Goal: Information Seeking & Learning: Find contact information

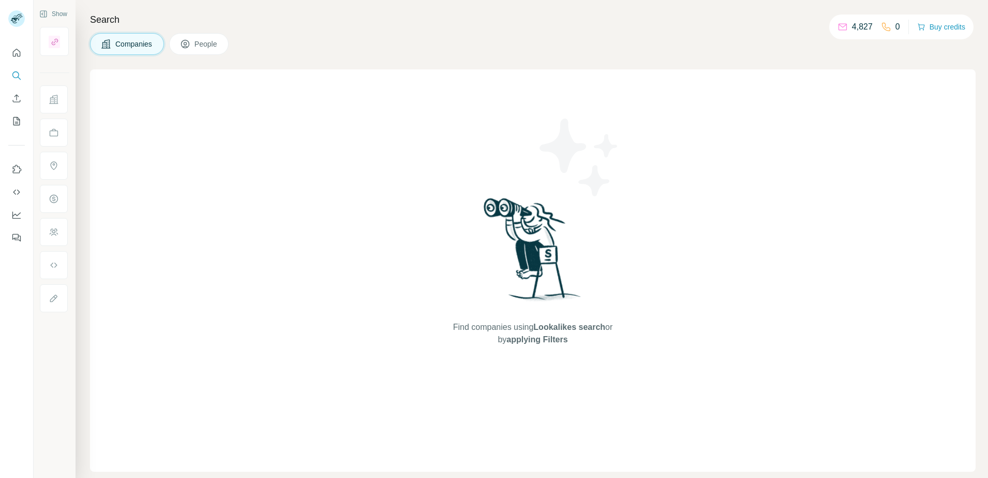
click at [196, 52] on button "People" at bounding box center [199, 44] width 60 height 22
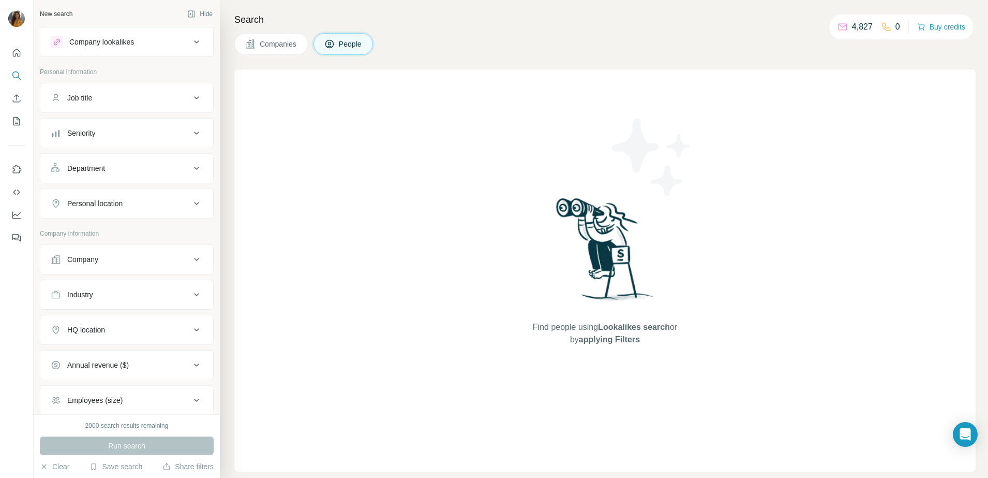
click at [117, 133] on div "Seniority" at bounding box center [121, 133] width 140 height 10
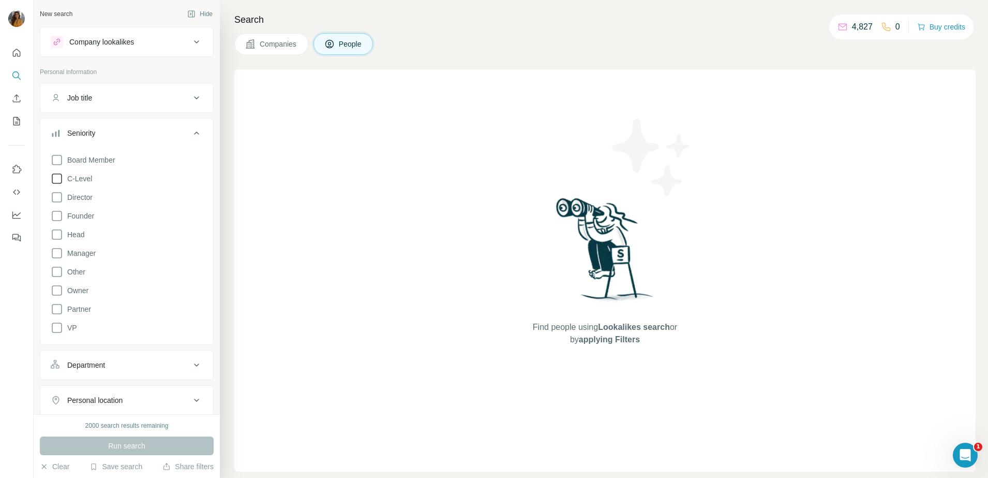
click at [84, 177] on span "C-Level" at bounding box center [77, 178] width 29 height 10
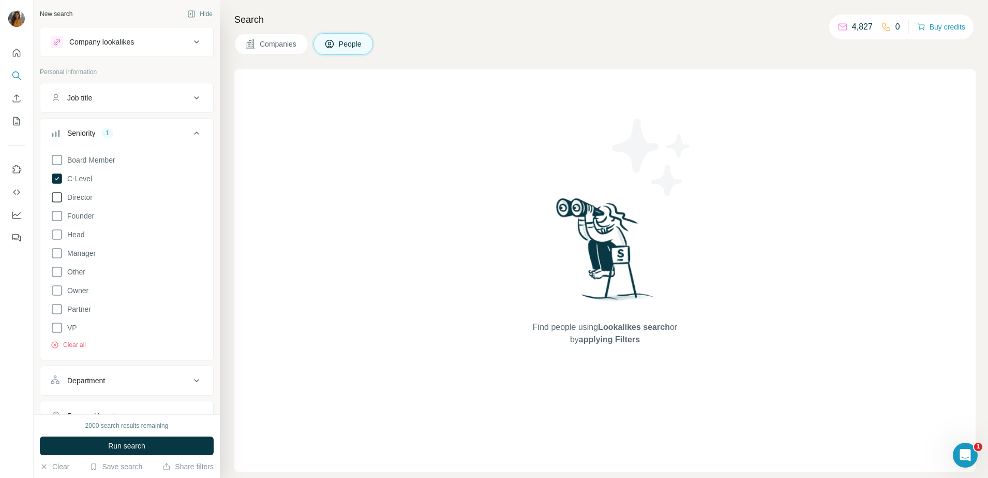
click at [79, 192] on span "Director" at bounding box center [77, 197] width 29 height 10
click at [57, 329] on icon at bounding box center [57, 327] width 12 height 12
click at [109, 379] on div "Department" at bounding box center [121, 380] width 140 height 10
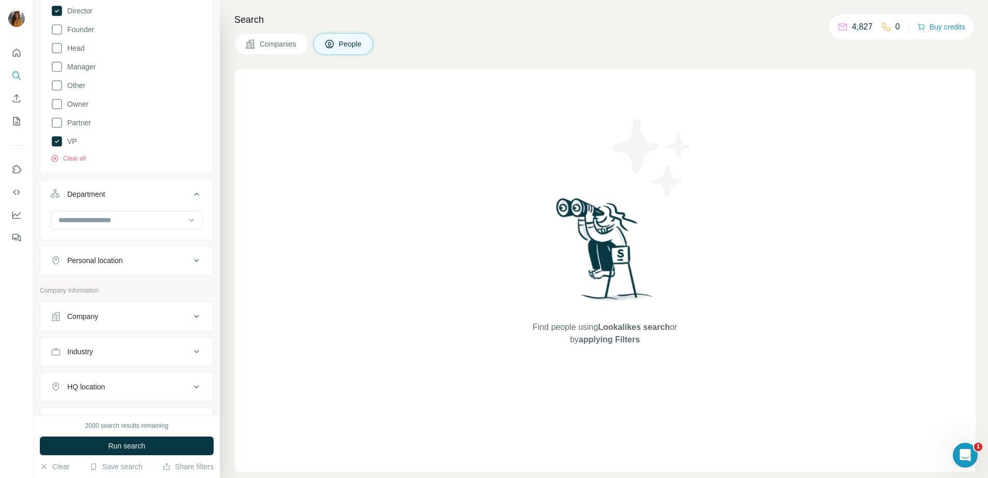
scroll to position [195, 0]
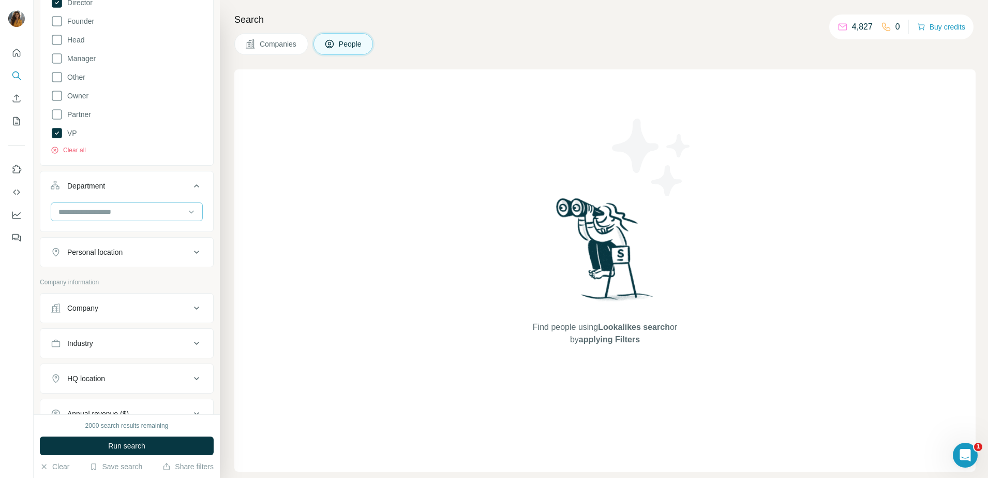
click at [148, 216] on input at bounding box center [121, 211] width 128 height 11
type input "**"
click at [113, 237] on div "HR" at bounding box center [122, 235] width 125 height 10
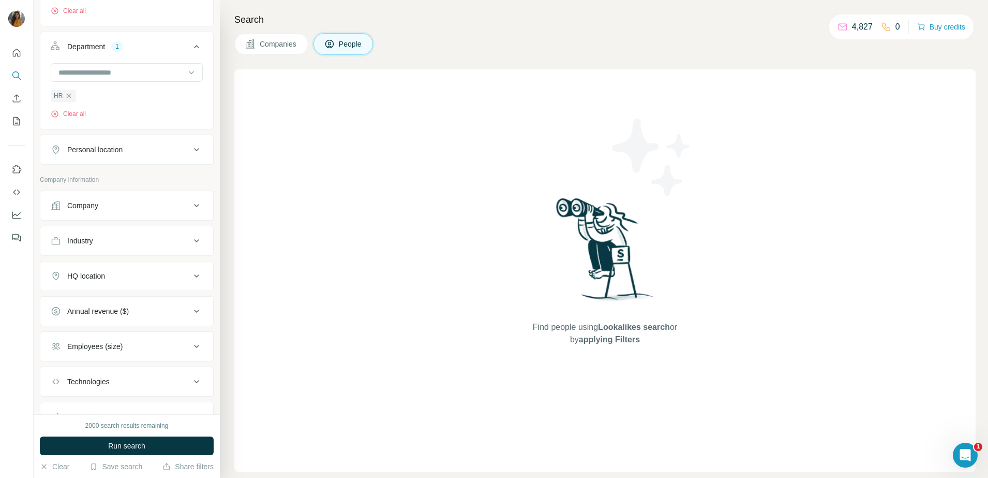
scroll to position [381, 0]
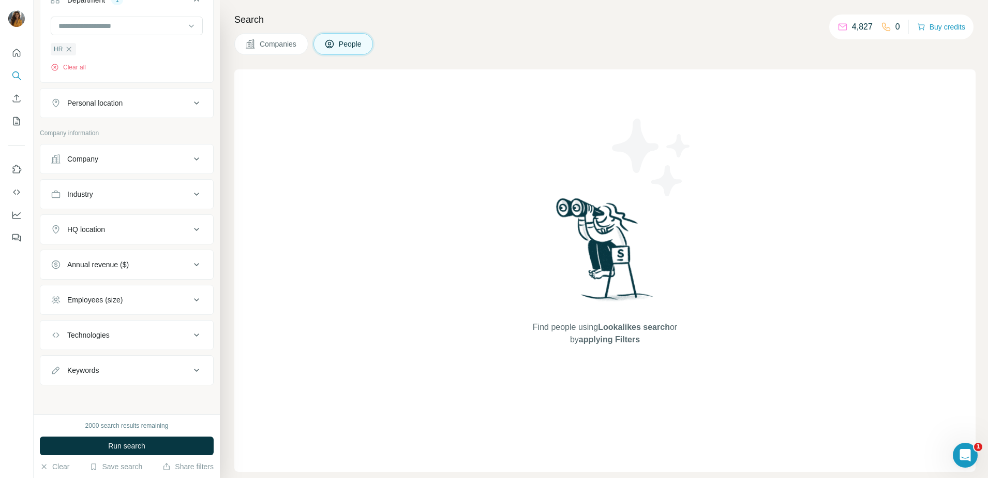
click at [137, 299] on div "Employees (size)" at bounding box center [121, 299] width 140 height 10
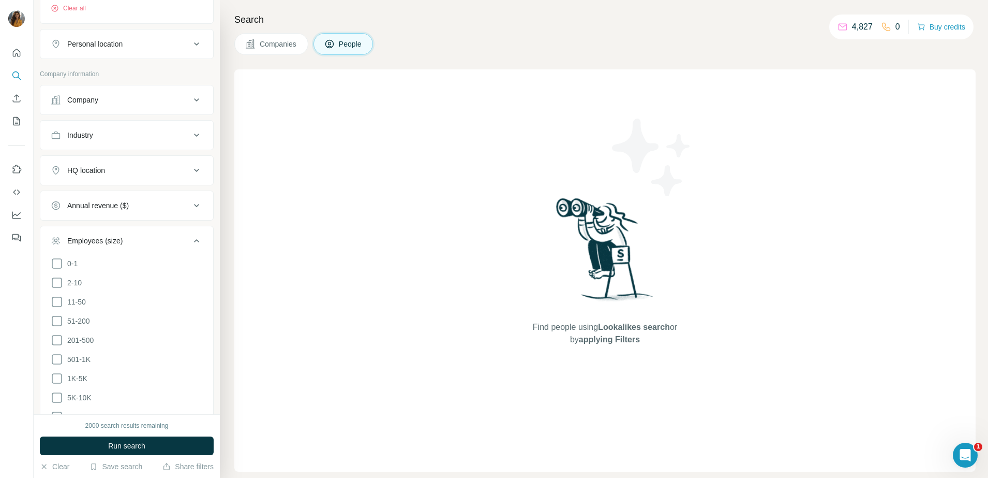
scroll to position [443, 0]
click at [64, 355] on span "501-1K" at bounding box center [76, 355] width 27 height 10
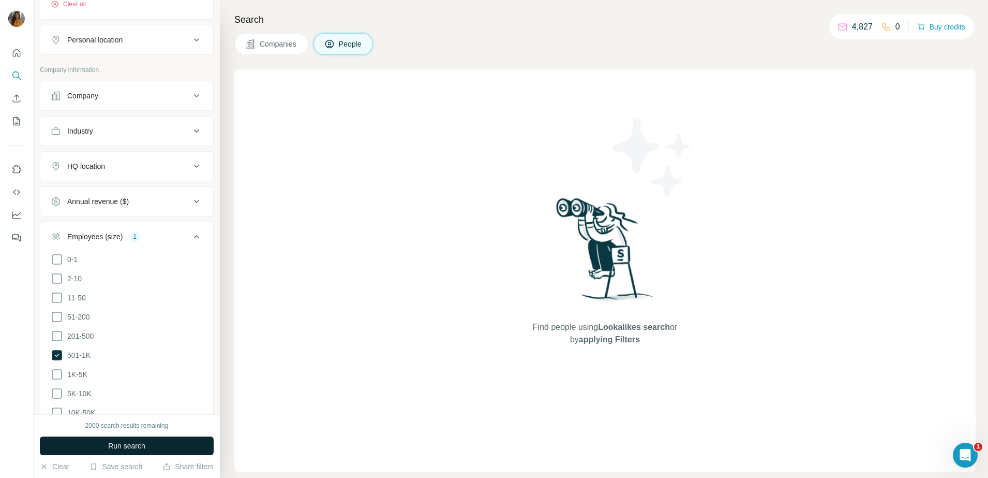
click at [99, 451] on button "Run search" at bounding box center [127, 445] width 174 height 19
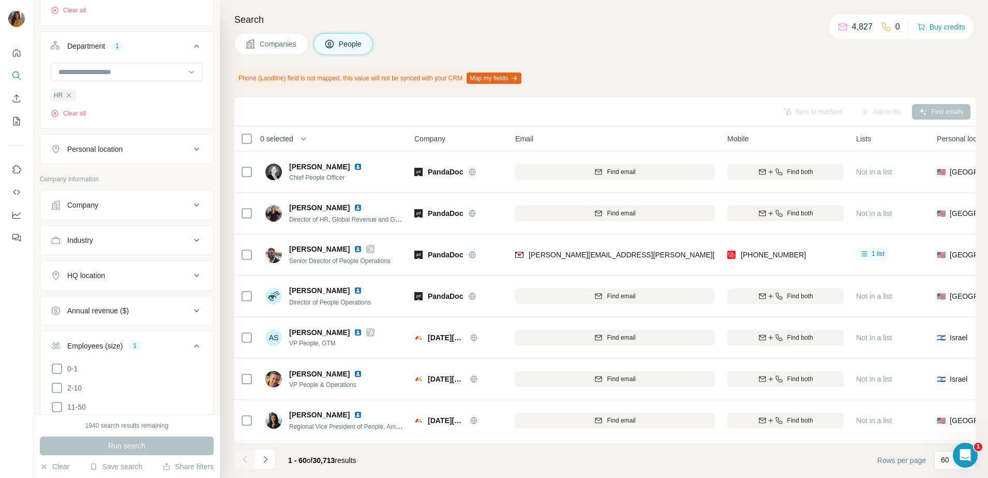
scroll to position [335, 0]
click at [126, 158] on button "Personal location" at bounding box center [126, 148] width 173 height 25
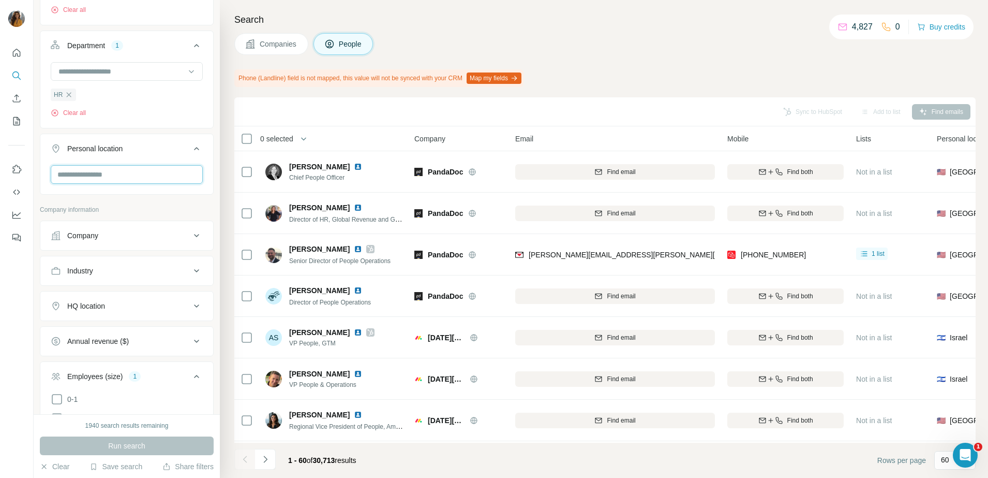
click at [122, 172] on input "text" at bounding box center [127, 174] width 152 height 19
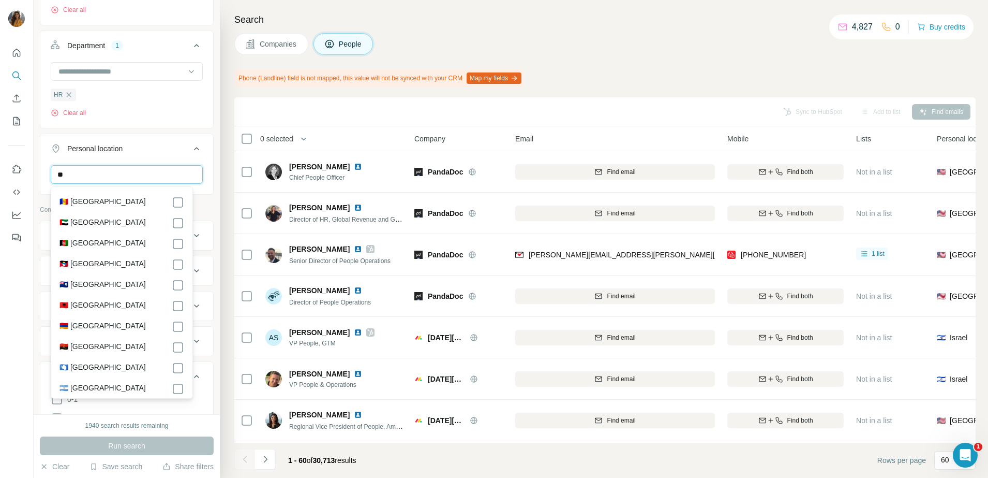
type input "*"
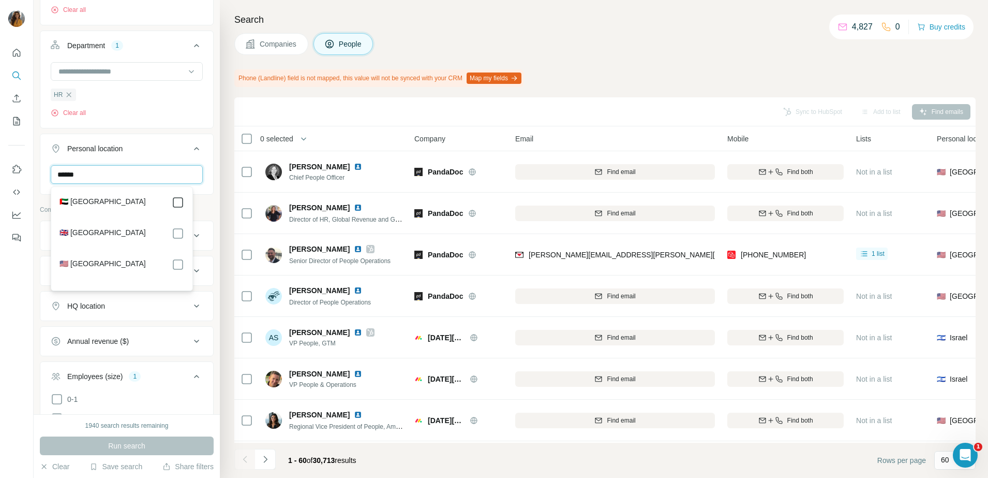
type input "******"
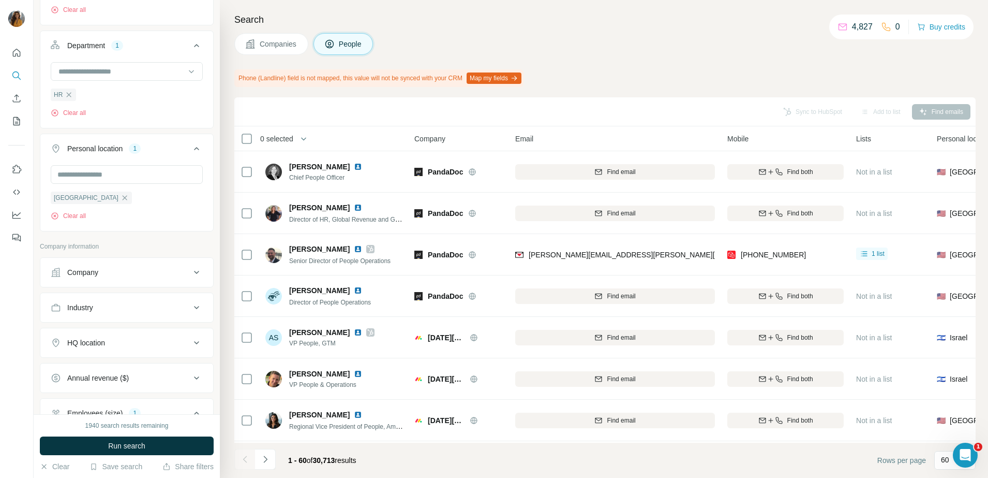
click at [201, 210] on div "United Arab Emirates Clear all" at bounding box center [126, 197] width 173 height 64
click at [117, 444] on span "Run search" at bounding box center [126, 445] width 37 height 10
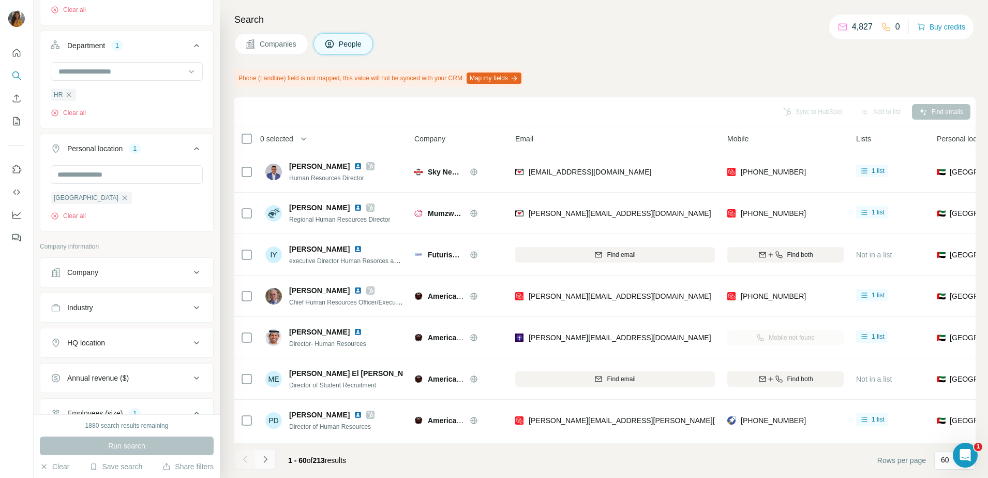
click at [266, 460] on icon "Navigate to next page" at bounding box center [265, 459] width 10 height 10
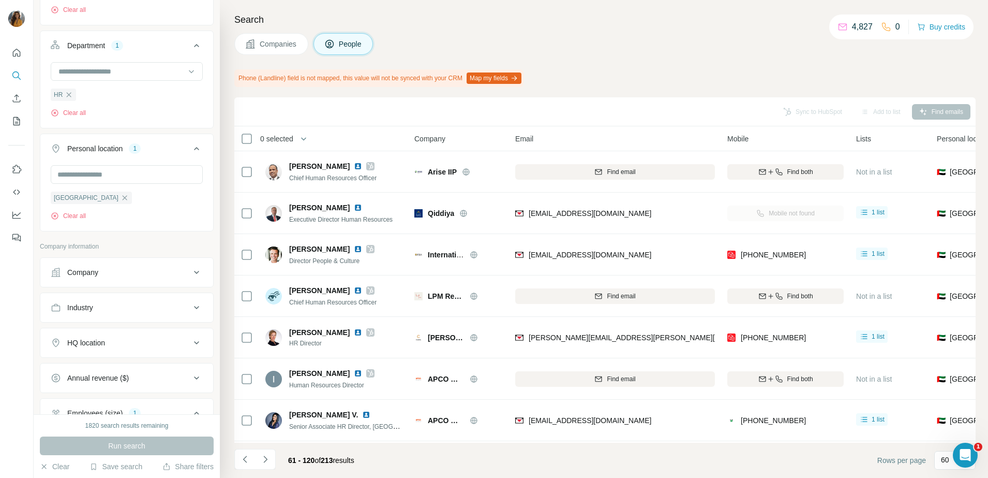
click at [261, 460] on icon "Navigate to next page" at bounding box center [265, 459] width 10 height 10
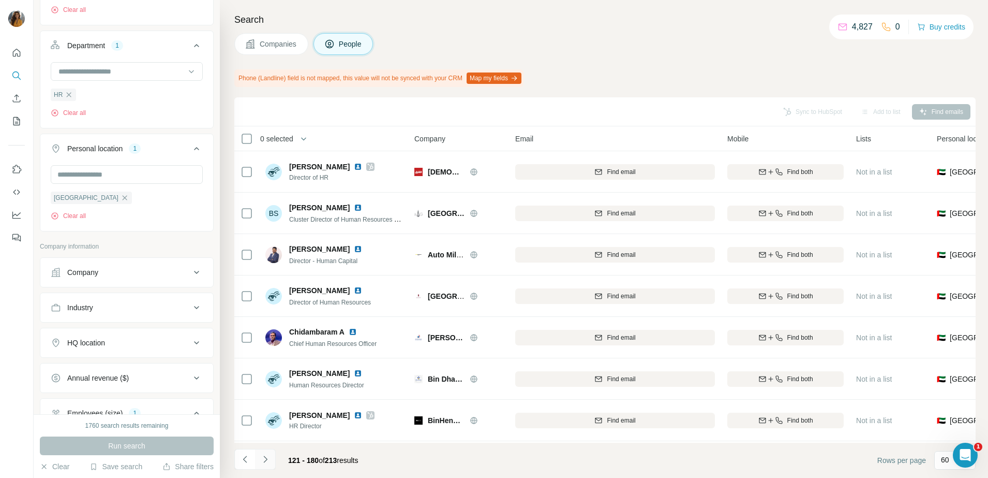
click at [266, 459] on icon "Navigate to next page" at bounding box center [265, 458] width 4 height 7
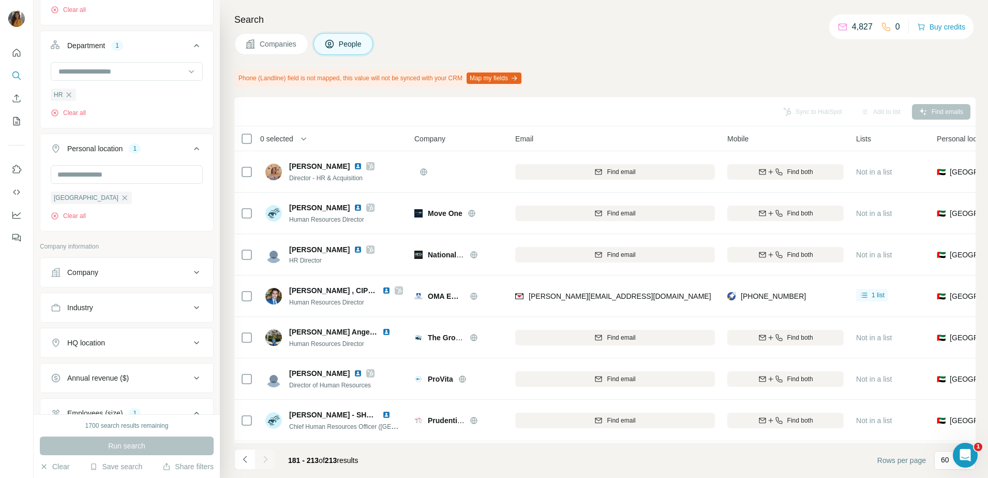
click at [94, 280] on button "Company" at bounding box center [126, 272] width 173 height 25
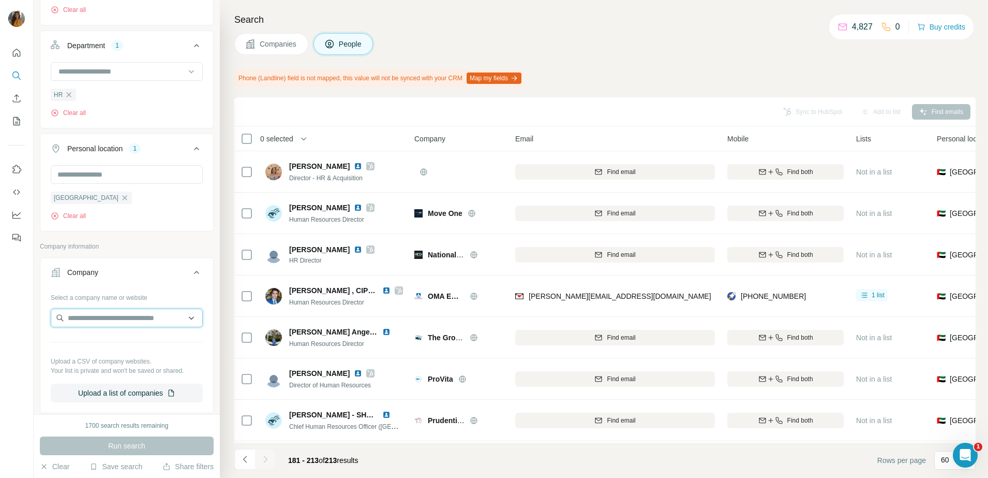
click at [90, 320] on input "text" at bounding box center [127, 317] width 152 height 19
type input "**********"
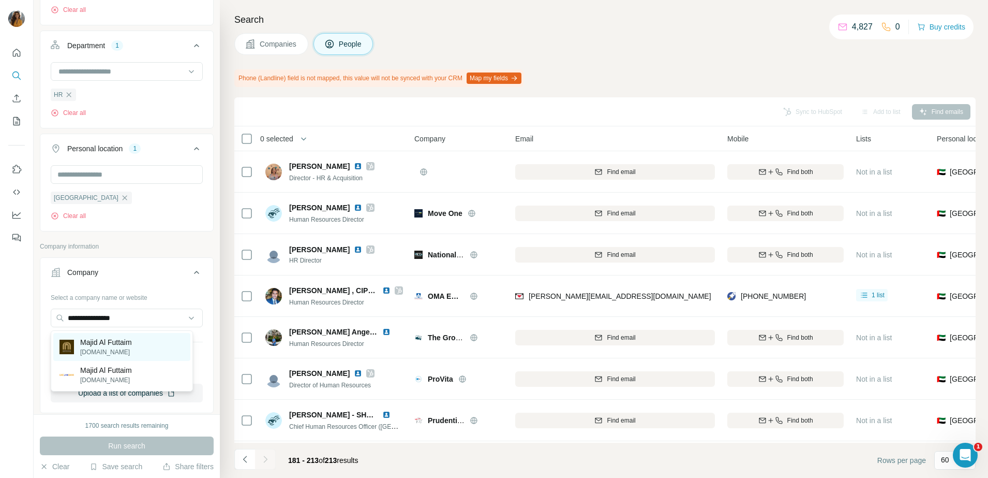
click at [87, 352] on p "[DOMAIN_NAME]" at bounding box center [106, 351] width 52 height 9
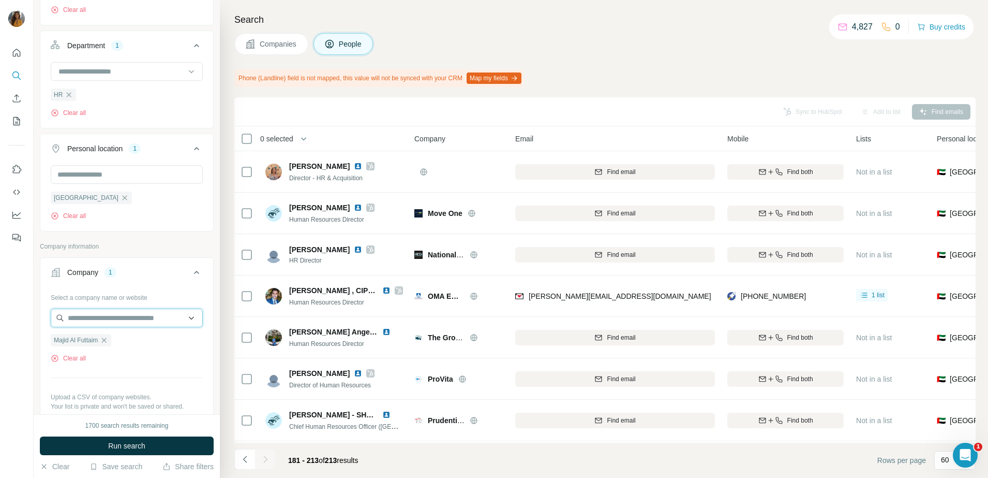
click at [107, 318] on input "text" at bounding box center [127, 317] width 152 height 19
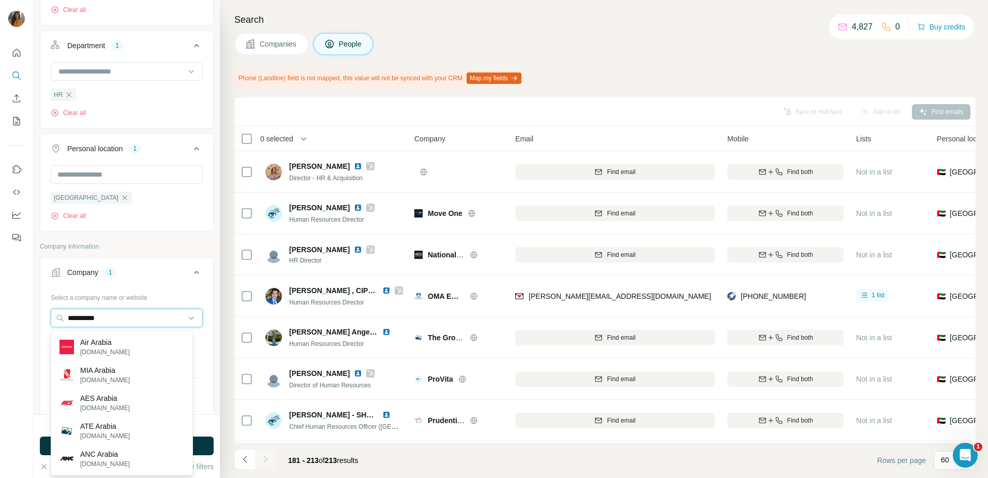
type input "**********"
click at [101, 348] on p "airarabia.com" at bounding box center [105, 351] width 50 height 9
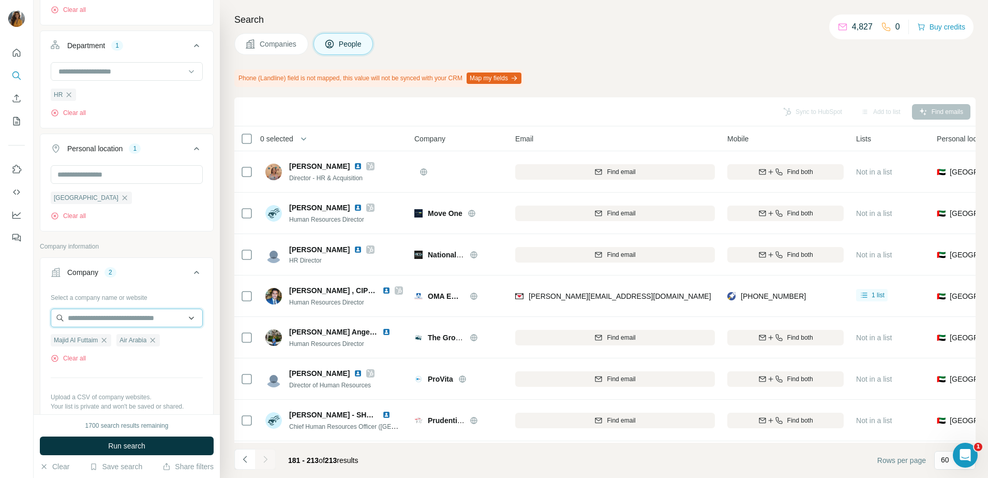
click at [101, 321] on input "text" at bounding box center [127, 317] width 152 height 19
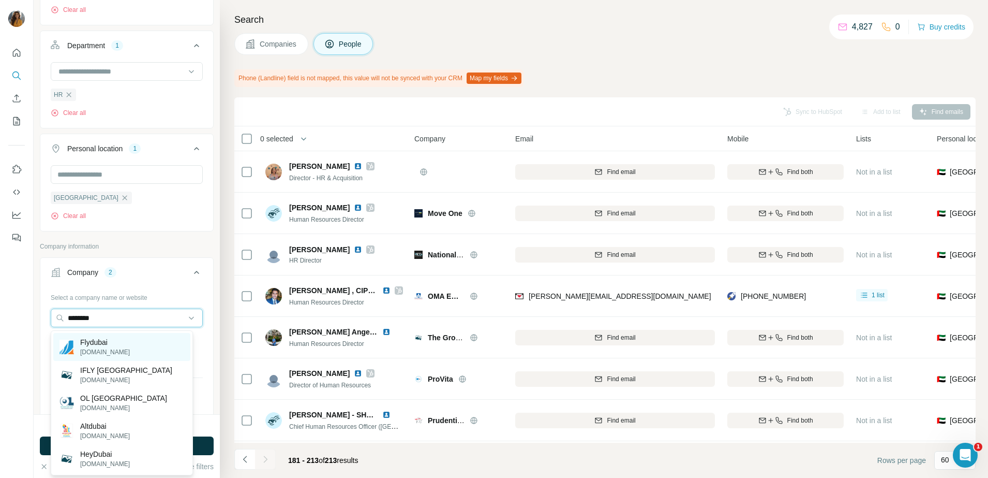
type input "********"
click at [99, 337] on p "Flydubai" at bounding box center [105, 342] width 50 height 10
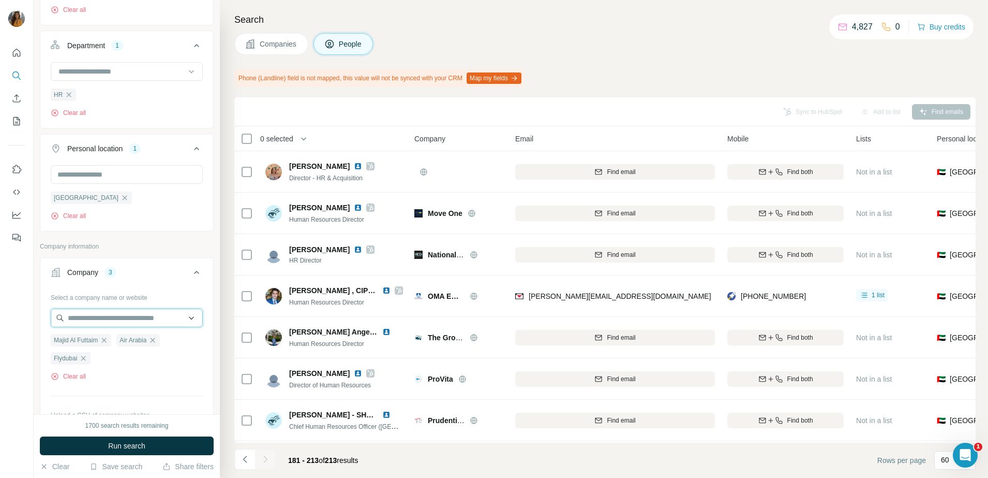
click at [99, 321] on input "text" at bounding box center [127, 317] width 152 height 19
click at [114, 448] on span "Run search" at bounding box center [126, 445] width 37 height 10
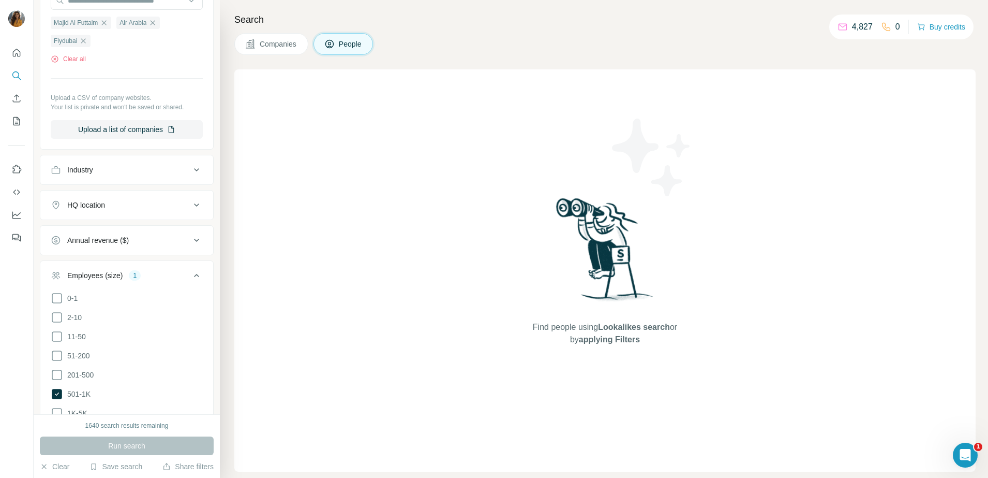
scroll to position [652, 0]
drag, startPoint x: 73, startPoint y: 403, endPoint x: 72, endPoint y: 379, distance: 23.8
click at [72, 379] on ul "0-1 2-10 11-50 51-200 201-500 501-1K 1K-5K 5K-10K 10K-50K 50K-100K 100K-500K 50…" at bounding box center [127, 403] width 152 height 224
click at [72, 379] on div "201-500" at bounding box center [72, 374] width 43 height 12
click at [55, 395] on icon at bounding box center [57, 393] width 10 height 10
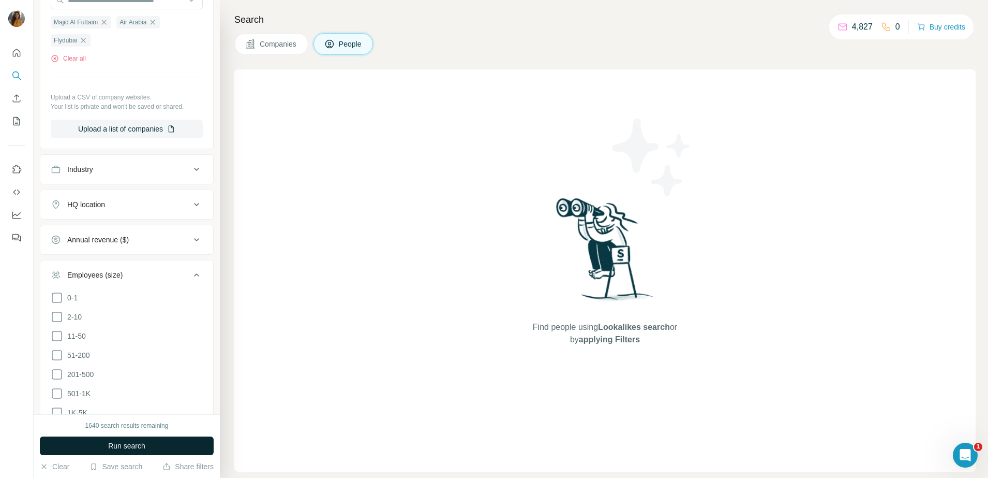
click at [103, 445] on button "Run search" at bounding box center [127, 445] width 174 height 19
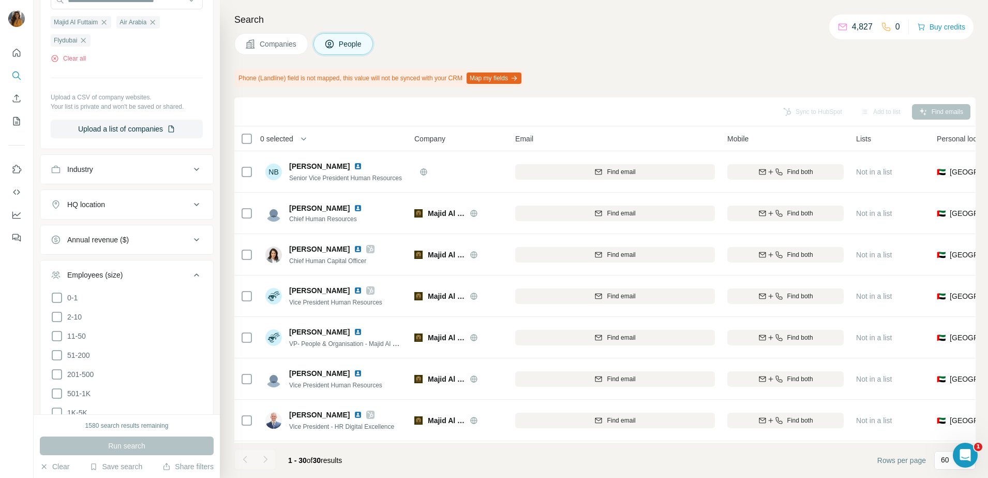
click at [407, 139] on th "People" at bounding box center [333, 138] width 149 height 25
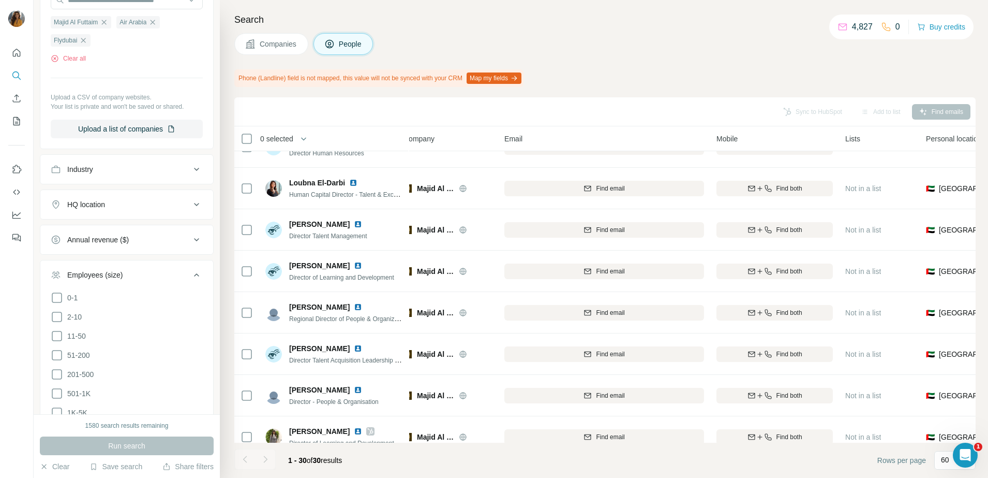
scroll to position [559, 11]
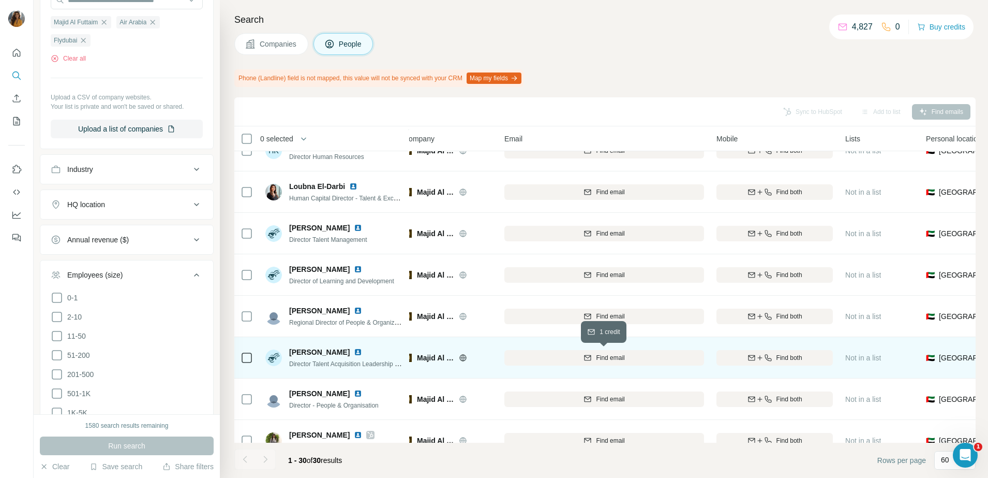
click at [597, 353] on span "Find email" at bounding box center [610, 357] width 28 height 9
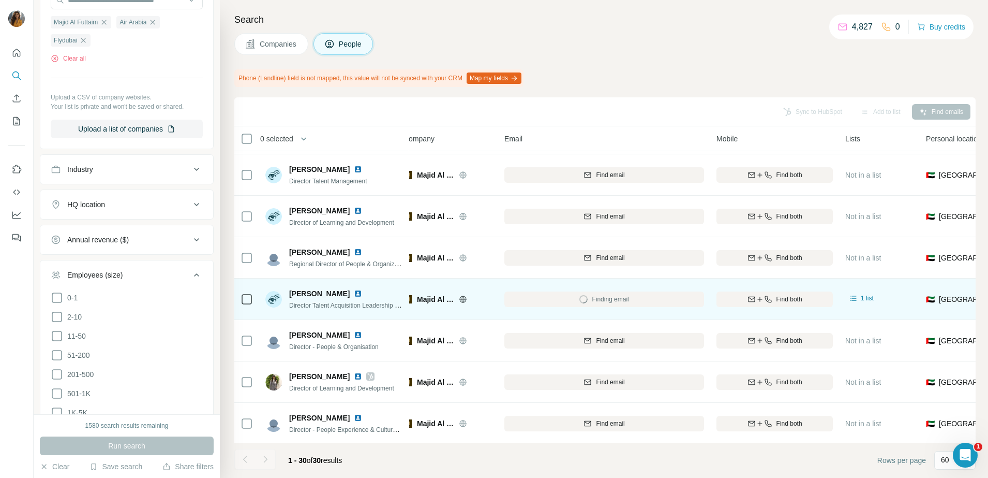
scroll to position [646, 11]
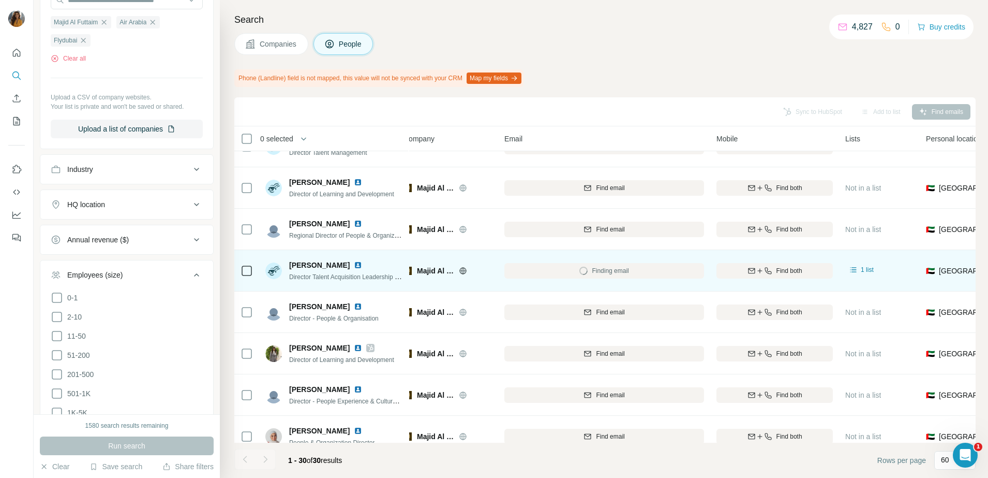
click at [354, 265] on img at bounding box center [358, 265] width 8 height 8
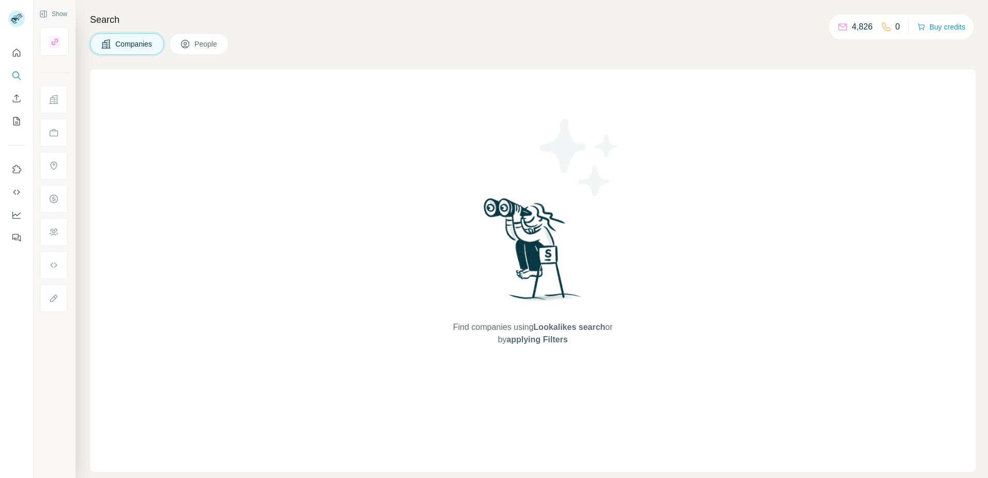
click at [198, 49] on span "People" at bounding box center [207, 44] width 24 height 10
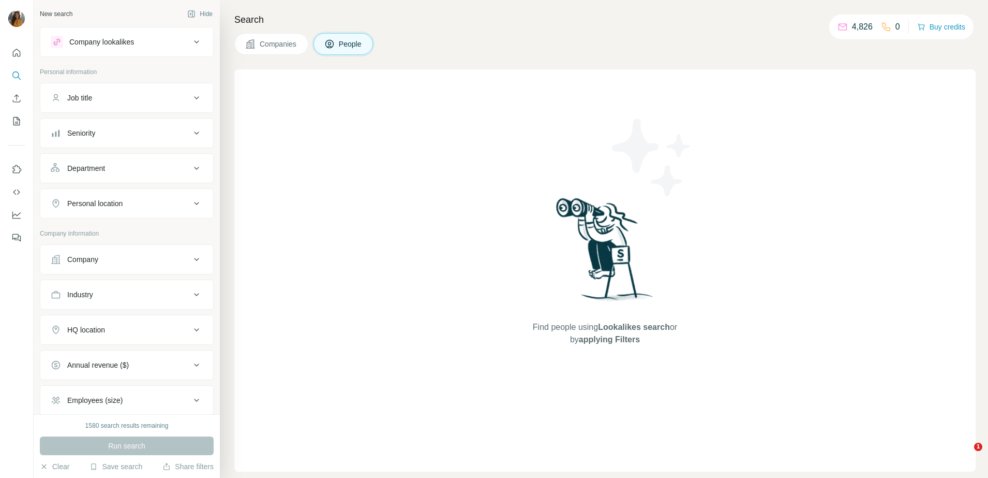
click at [105, 139] on button "Seniority" at bounding box center [126, 133] width 173 height 25
click at [59, 199] on icon at bounding box center [57, 197] width 12 height 12
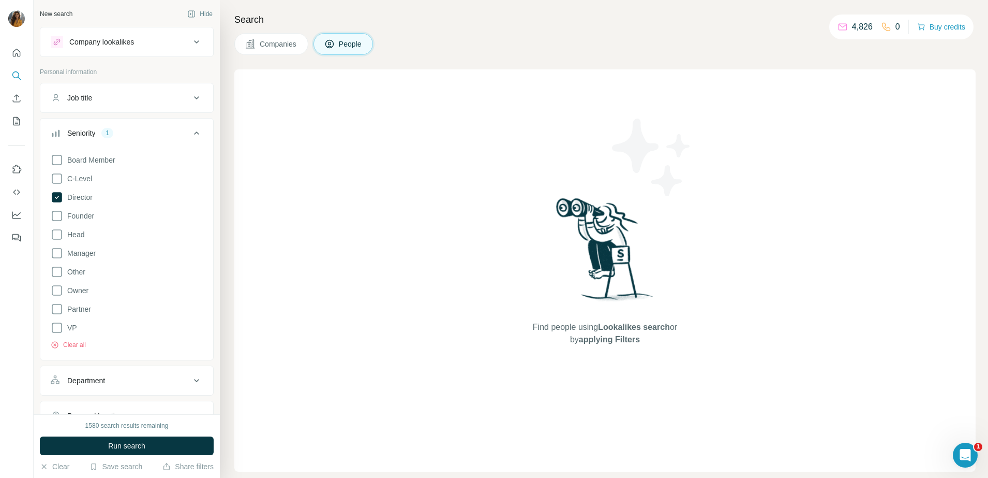
click at [99, 377] on div "Department" at bounding box center [86, 380] width 38 height 10
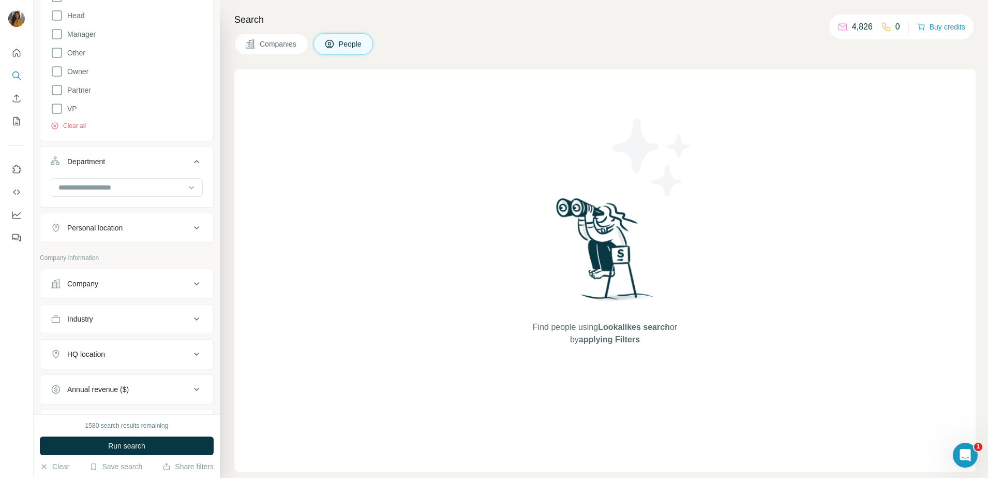
scroll to position [220, 0]
click at [134, 194] on div at bounding box center [121, 186] width 128 height 18
type input "**"
click at [102, 218] on div "HR" at bounding box center [121, 209] width 137 height 19
click at [103, 265] on div "Personal location" at bounding box center [94, 263] width 55 height 10
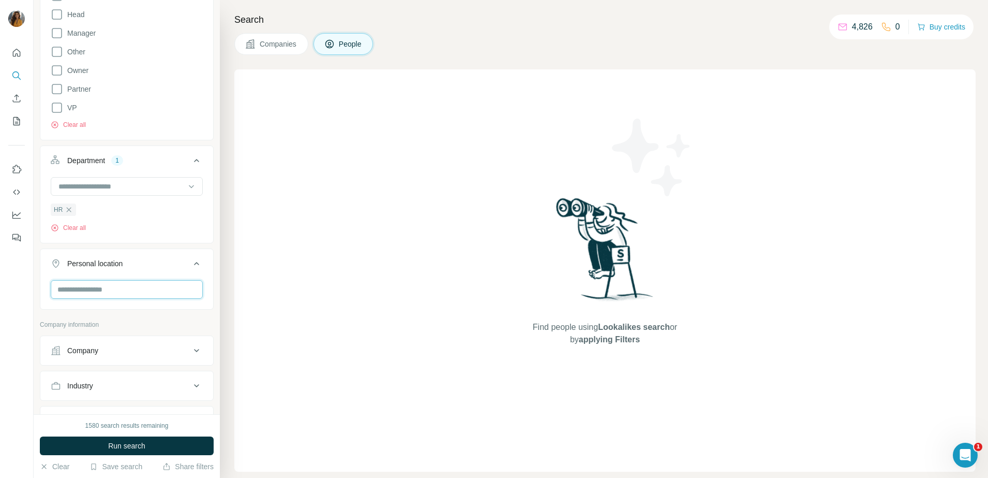
click at [101, 294] on input "text" at bounding box center [127, 289] width 152 height 19
type input "******"
click at [204, 325] on div "New search Hide Company lookalikes Personal information Job title Seniority 1 B…" at bounding box center [127, 207] width 186 height 414
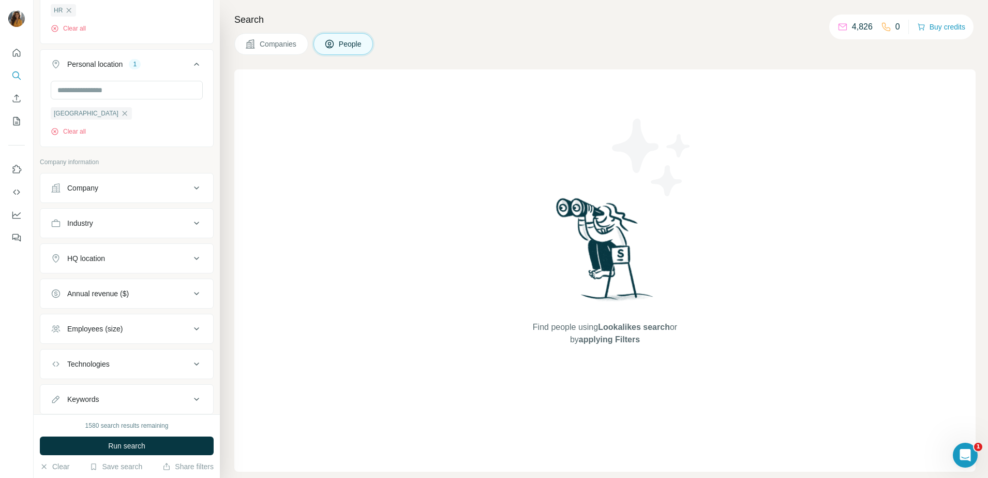
scroll to position [449, 0]
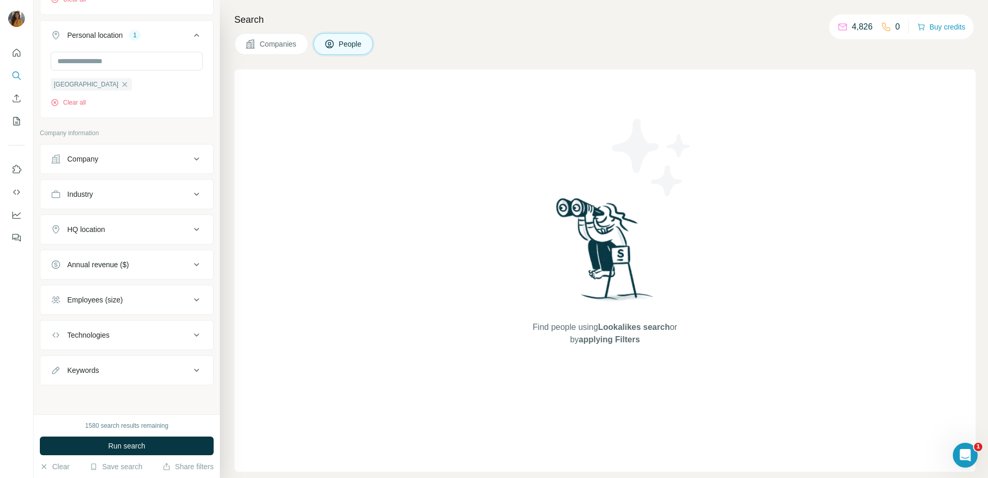
click at [106, 165] on button "Company" at bounding box center [126, 158] width 173 height 25
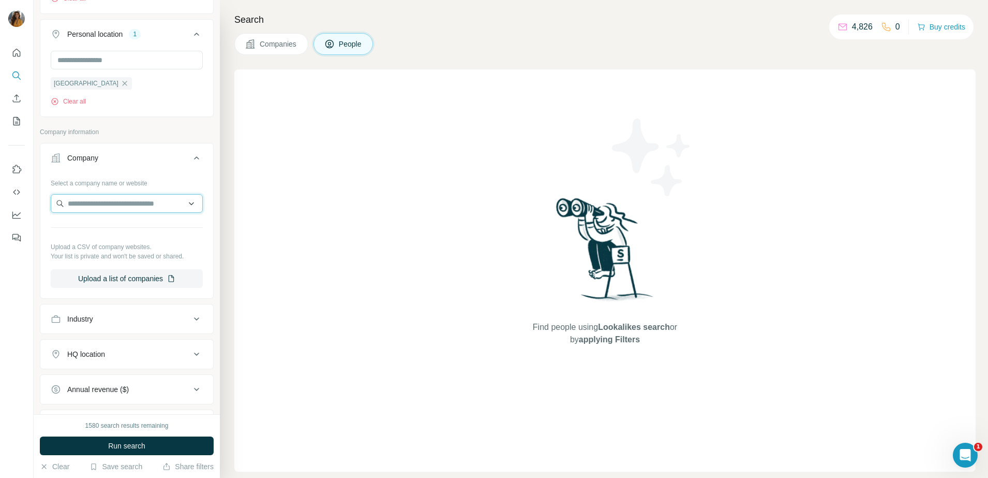
click at [96, 200] on input "text" at bounding box center [127, 203] width 152 height 19
type input "**********"
click at [112, 236] on p "[DOMAIN_NAME]" at bounding box center [106, 237] width 52 height 9
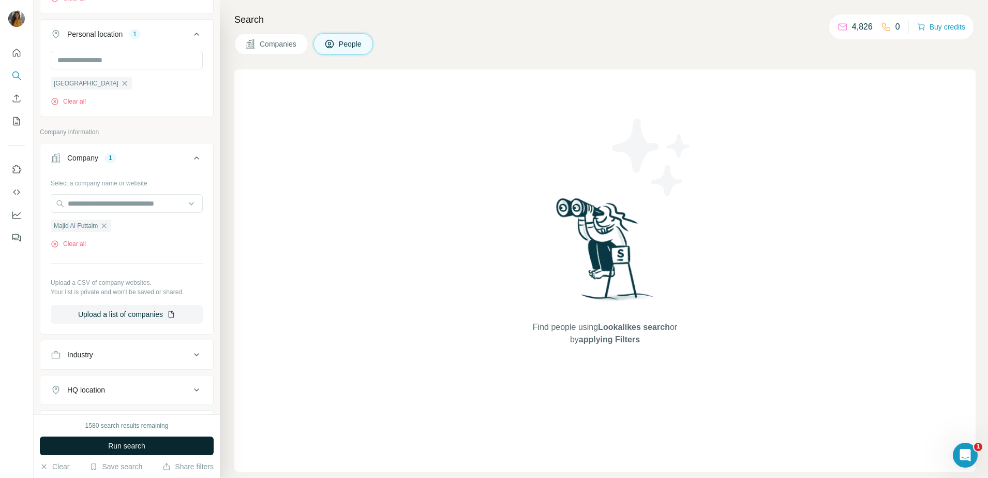
click at [137, 447] on span "Run search" at bounding box center [126, 445] width 37 height 10
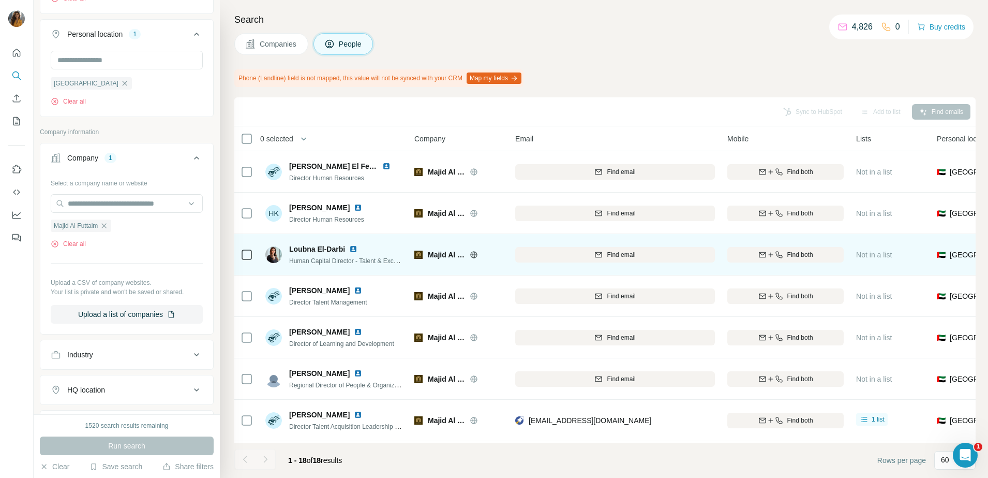
click at [350, 251] on img at bounding box center [353, 249] width 8 height 8
click at [634, 253] on span "Find email" at bounding box center [621, 254] width 28 height 9
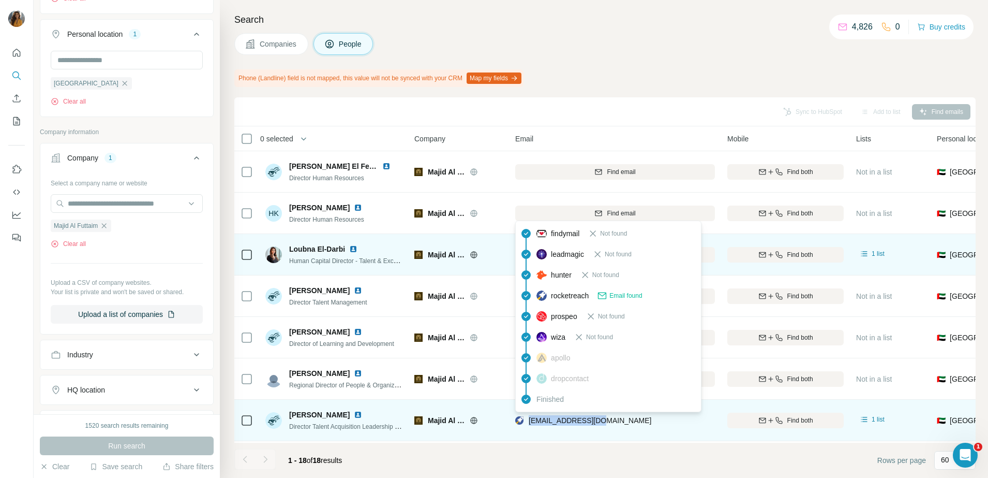
drag, startPoint x: 600, startPoint y: 425, endPoint x: 529, endPoint y: 422, distance: 71.0
click at [529, 422] on div "[EMAIL_ADDRESS][DOMAIN_NAME]" at bounding box center [615, 420] width 200 height 28
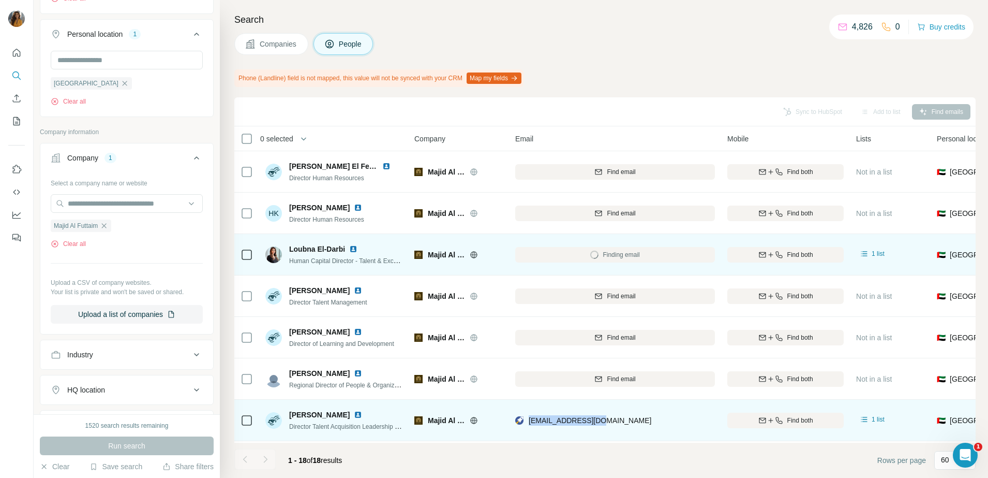
copy span "[EMAIL_ADDRESS][DOMAIN_NAME]"
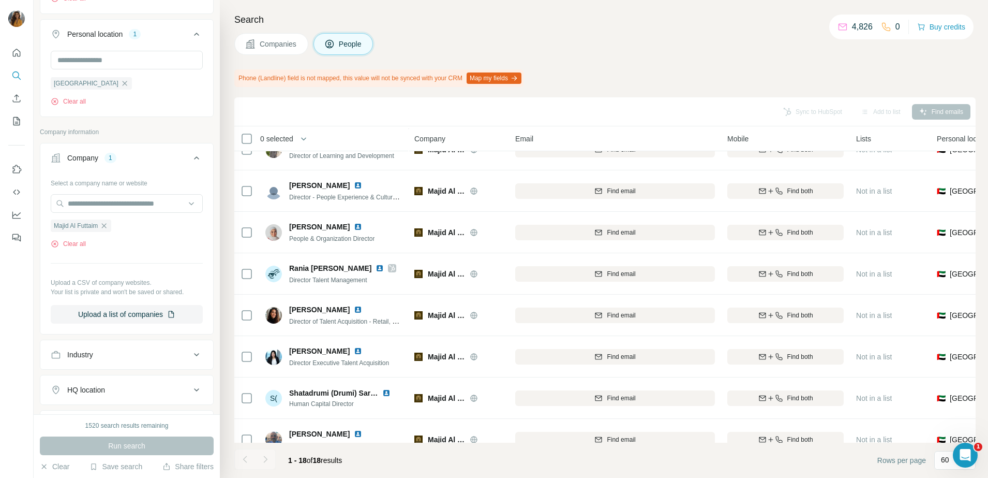
scroll to position [352, 0]
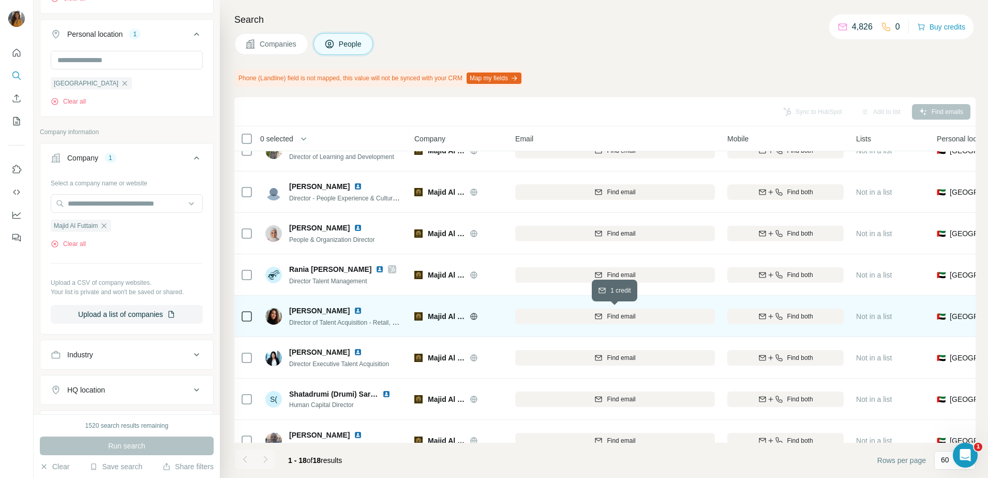
click at [620, 318] on span "Find email" at bounding box center [621, 315] width 28 height 9
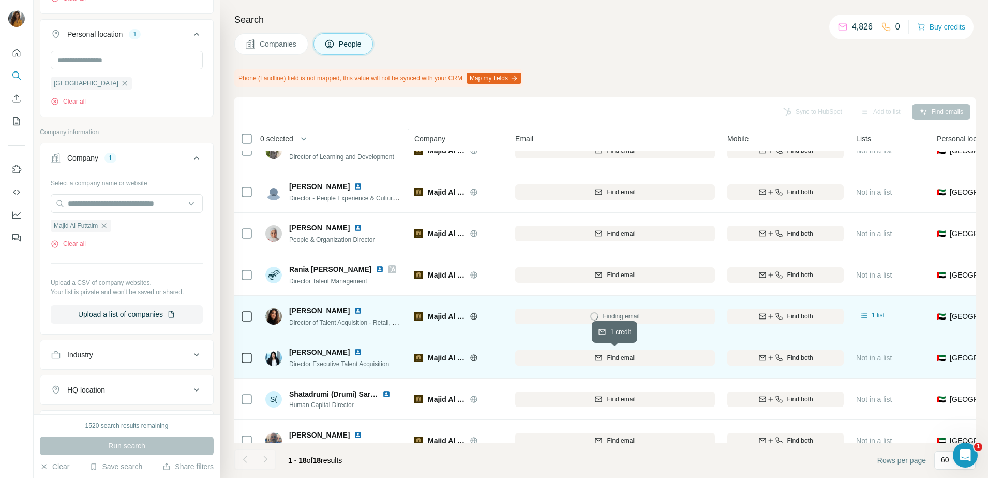
click at [622, 350] on button "Find email" at bounding box center [615, 358] width 200 height 16
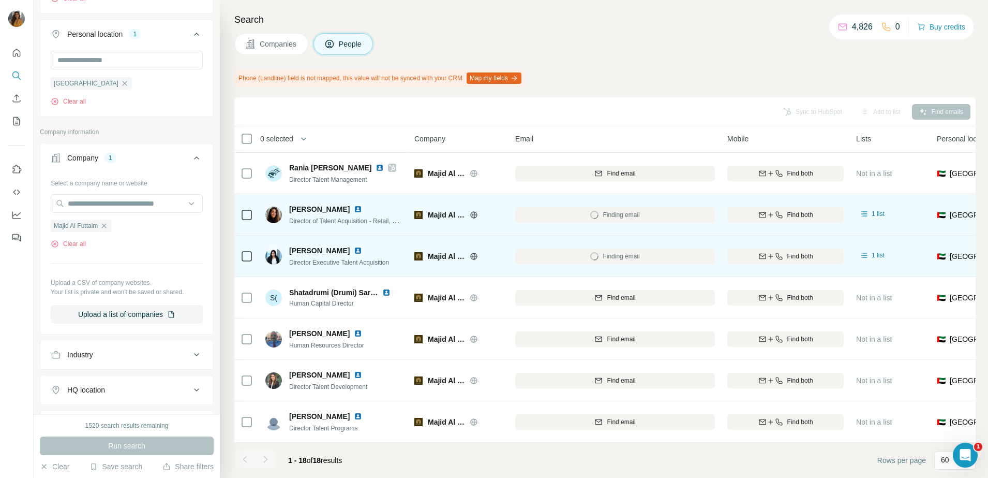
scroll to position [461, 0]
click at [354, 205] on img at bounding box center [358, 209] width 8 height 8
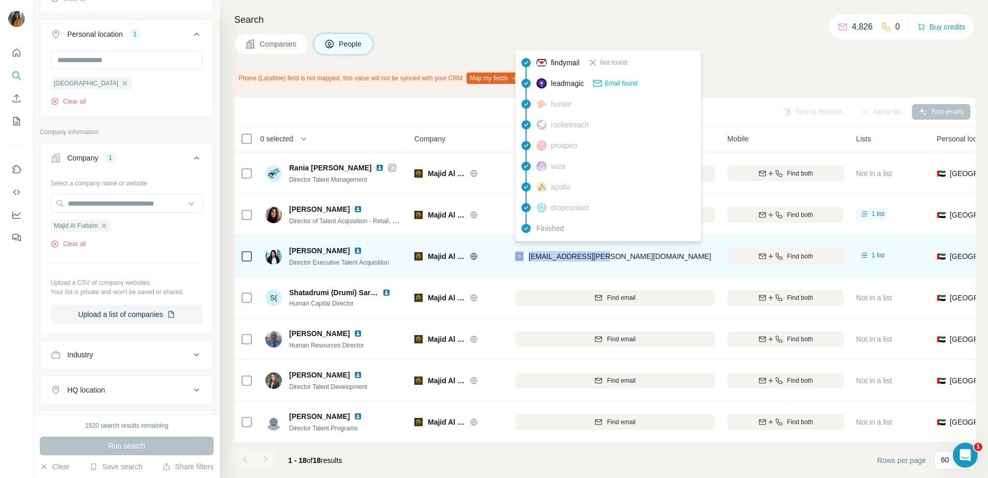
drag, startPoint x: 619, startPoint y: 248, endPoint x: 525, endPoint y: 252, distance: 93.7
click at [525, 252] on div "[EMAIL_ADDRESS][PERSON_NAME][DOMAIN_NAME]" at bounding box center [615, 256] width 200 height 28
copy div "[EMAIL_ADDRESS][PERSON_NAME][DOMAIN_NAME]"
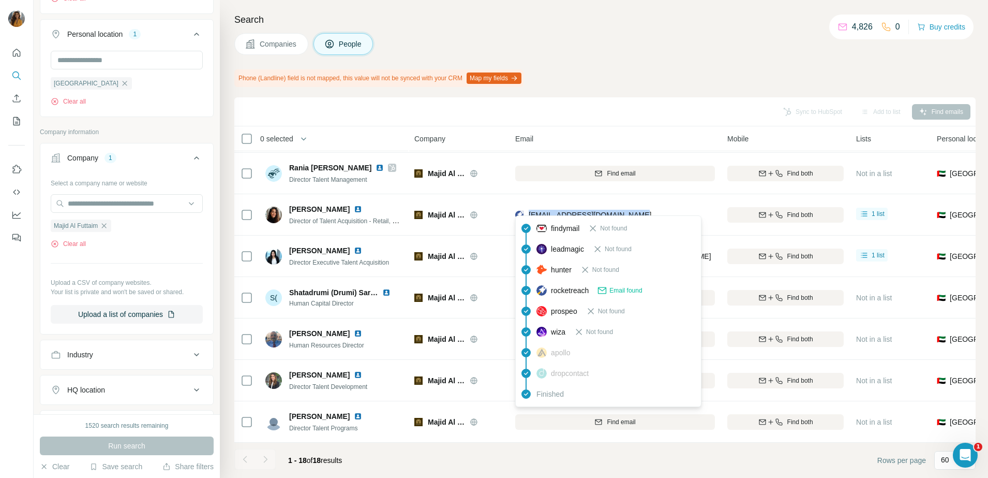
drag, startPoint x: 642, startPoint y: 214, endPoint x: 527, endPoint y: 214, distance: 114.9
click at [527, 214] on div "[EMAIL_ADDRESS][DOMAIN_NAME]" at bounding box center [615, 214] width 200 height 28
copy span "[EMAIL_ADDRESS][DOMAIN_NAME]"
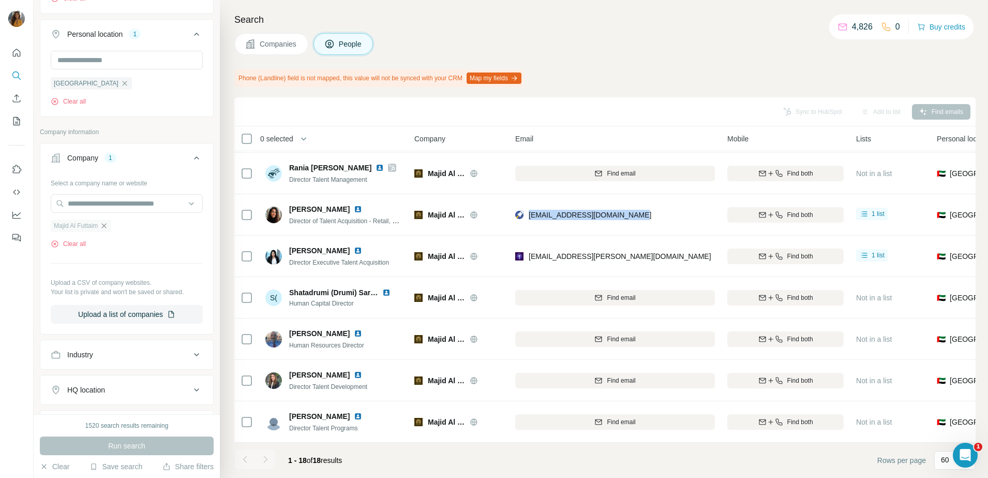
click at [106, 227] on icon "button" at bounding box center [104, 225] width 8 height 8
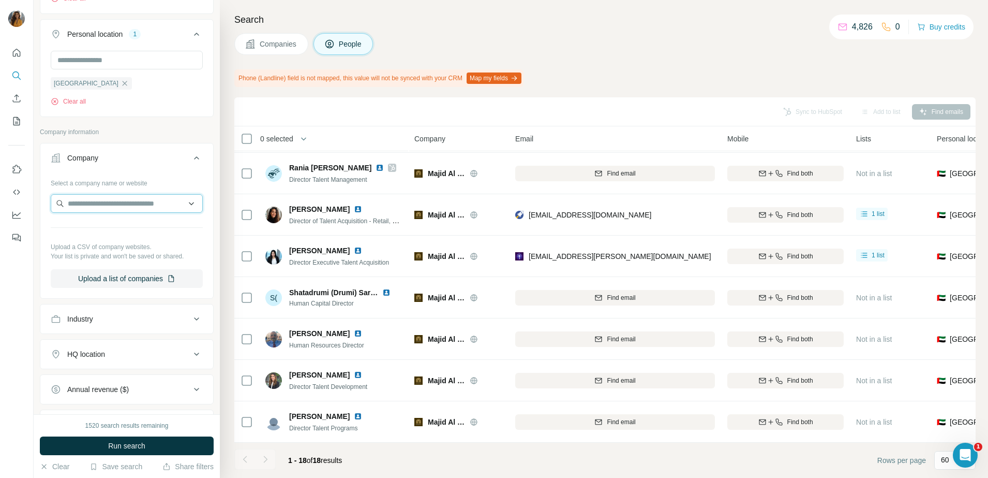
click at [95, 210] on input "text" at bounding box center [127, 203] width 152 height 19
type input "**********"
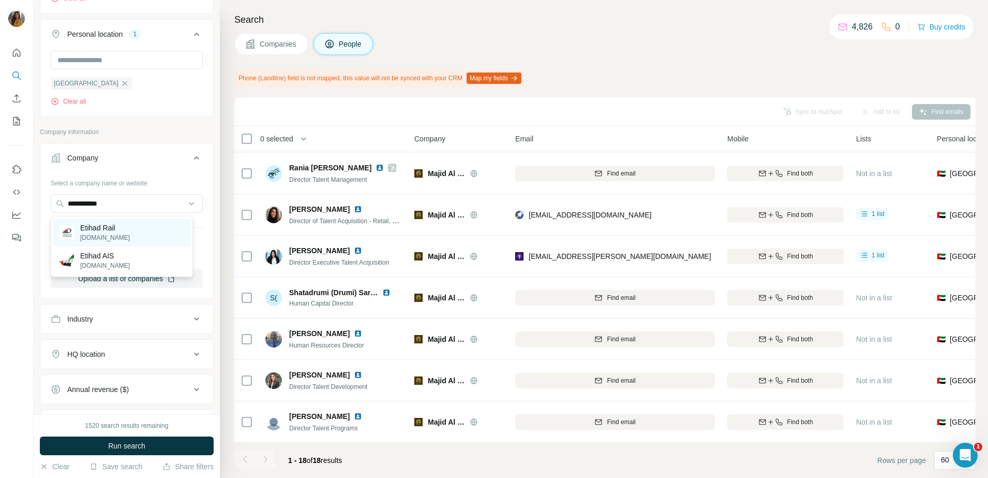
click at [94, 230] on p "Etihad Rail" at bounding box center [105, 227] width 50 height 10
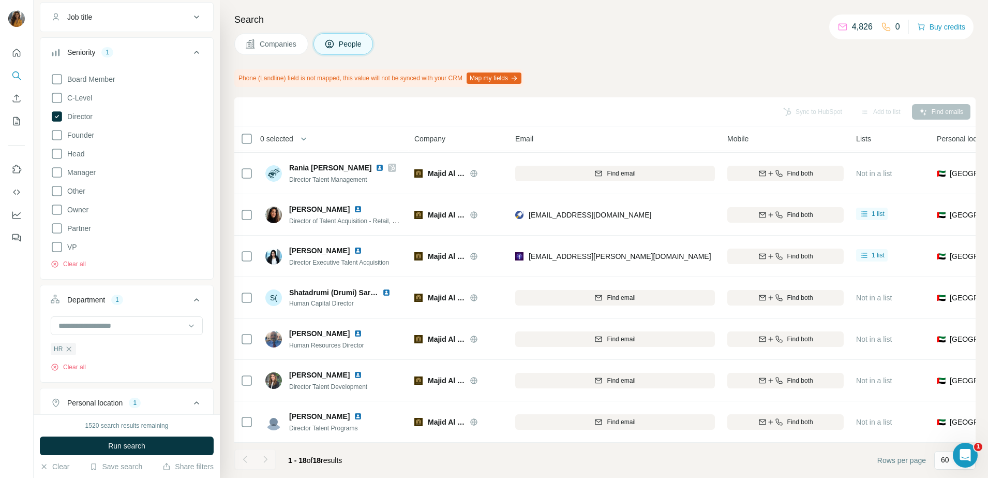
scroll to position [79, 0]
click at [60, 152] on icon at bounding box center [57, 155] width 12 height 12
click at [60, 171] on icon at bounding box center [57, 174] width 12 height 12
click at [97, 447] on button "Run search" at bounding box center [127, 445] width 174 height 19
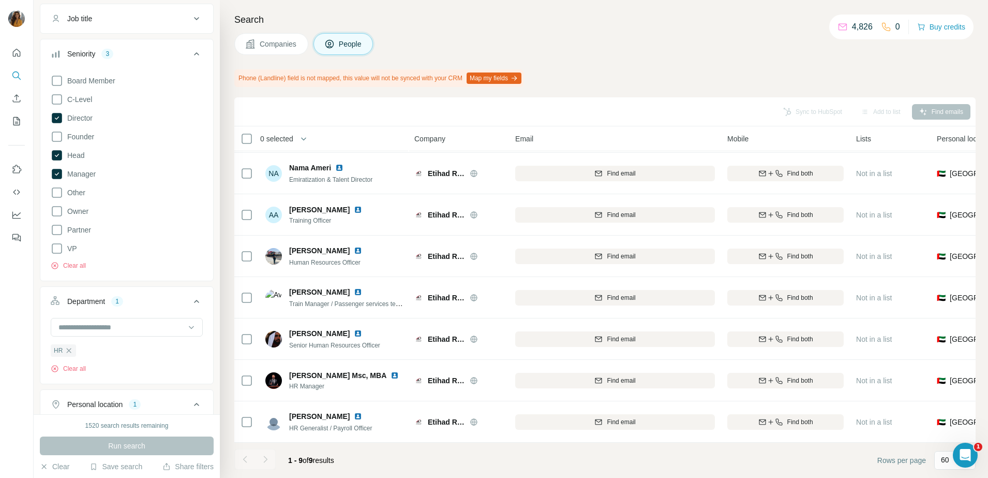
scroll to position [88, 0]
click at [56, 251] on icon at bounding box center [57, 248] width 12 height 12
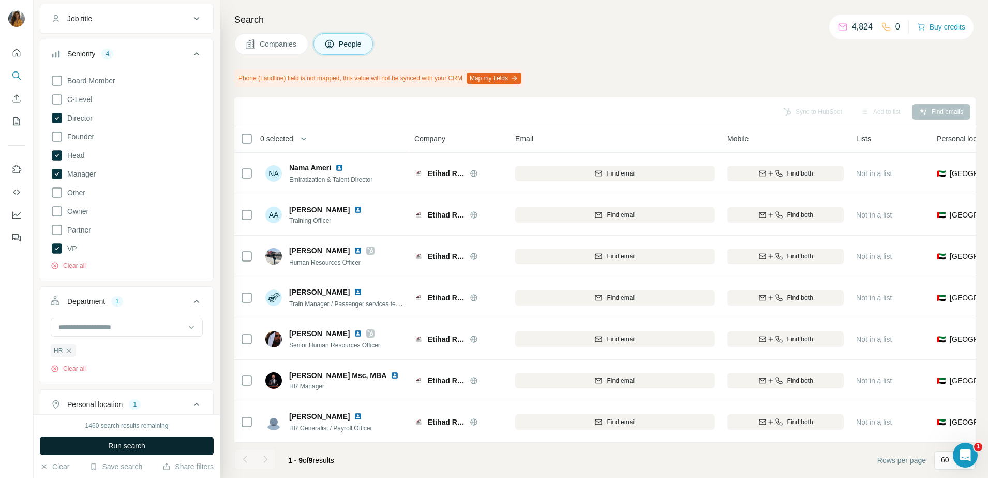
click at [128, 447] on span "Run search" at bounding box center [126, 445] width 37 height 10
click at [68, 357] on div "HR Clear all" at bounding box center [127, 358] width 152 height 29
click at [70, 349] on icon "button" at bounding box center [69, 350] width 8 height 8
click at [78, 323] on input at bounding box center [121, 326] width 128 height 11
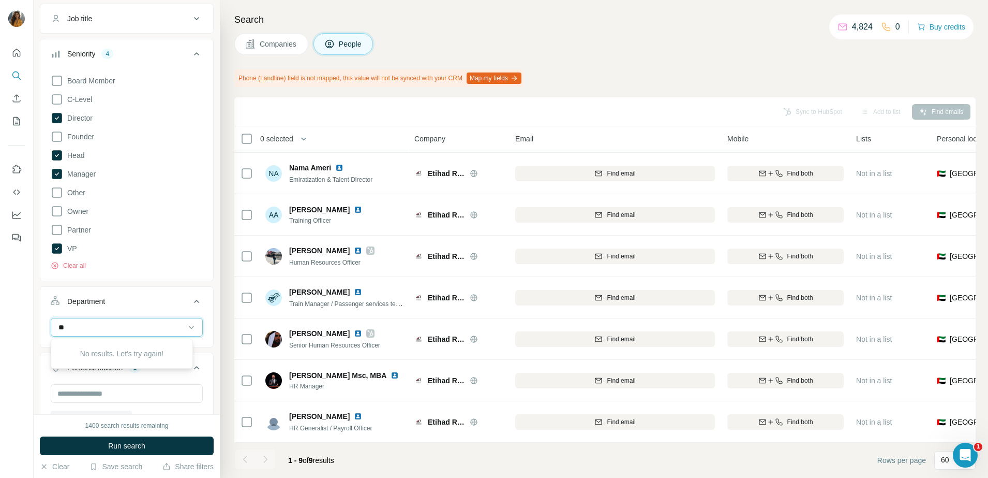
type input "*"
type input "**"
click at [73, 345] on div "HR" at bounding box center [122, 350] width 125 height 10
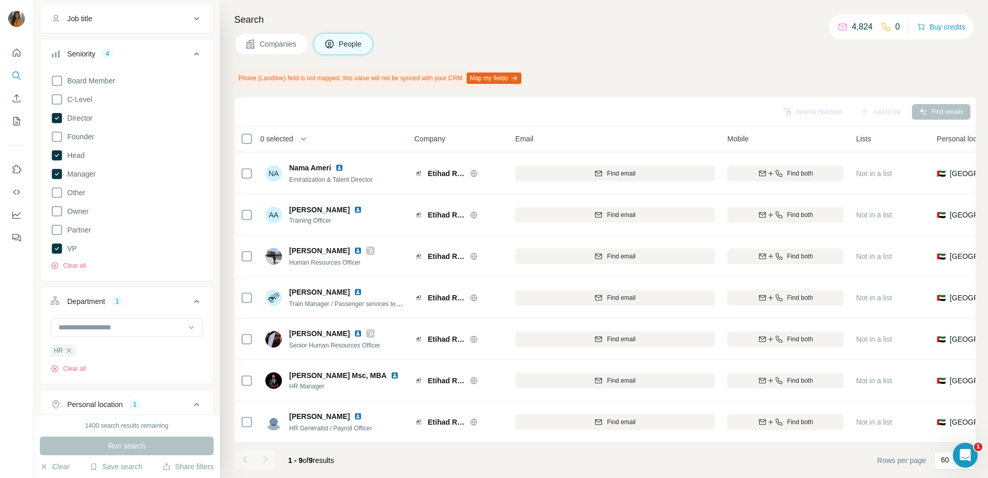
click at [154, 276] on div "Board Member C-Level Director Founder Head Manager Other Owner Partner VP Clear…" at bounding box center [126, 174] width 173 height 208
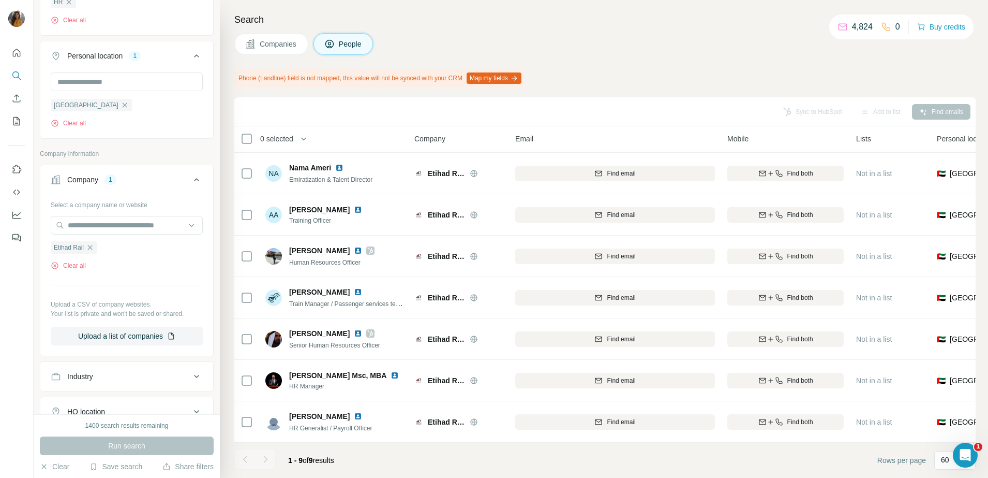
scroll to position [426, 0]
click at [88, 250] on icon "button" at bounding box center [90, 248] width 8 height 8
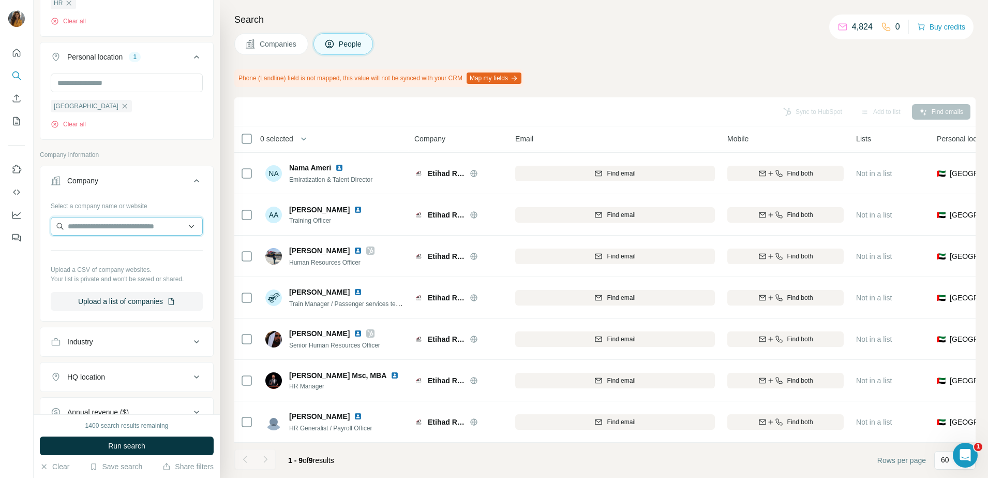
click at [69, 222] on input "text" at bounding box center [127, 226] width 152 height 19
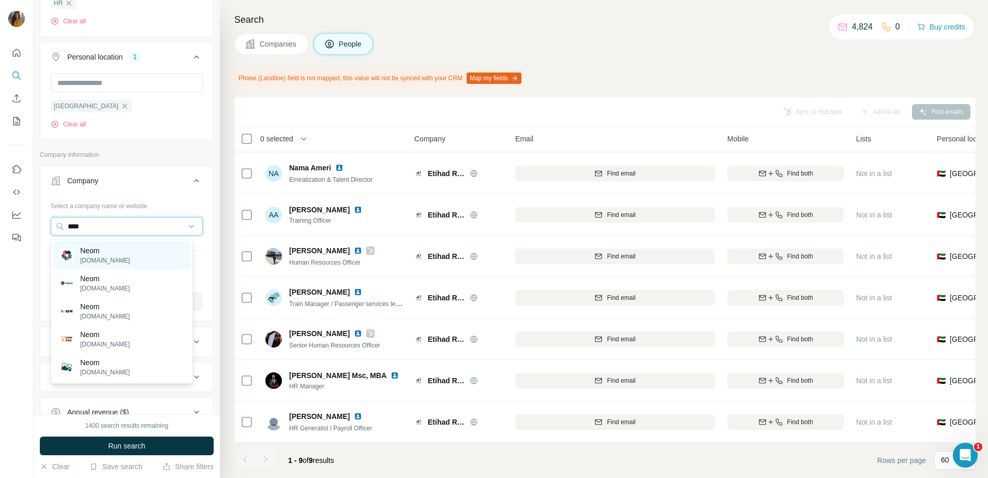
type input "****"
click at [97, 252] on p "Neom" at bounding box center [105, 250] width 50 height 10
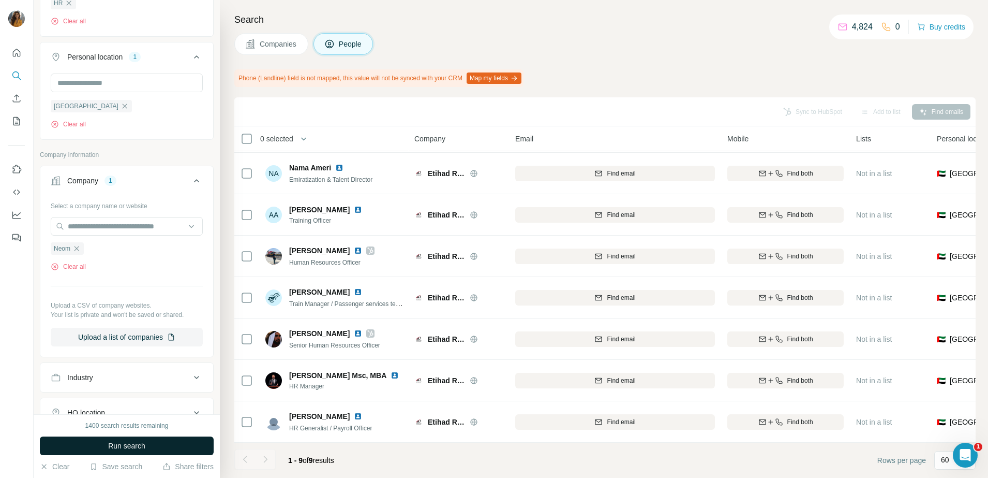
click at [107, 438] on button "Run search" at bounding box center [127, 445] width 174 height 19
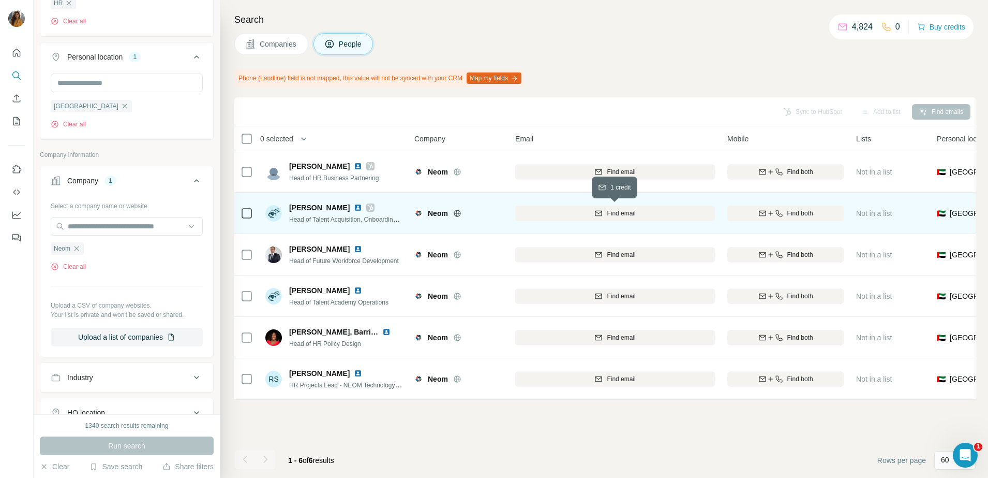
click at [598, 210] on icon "button" at bounding box center [599, 213] width 8 height 8
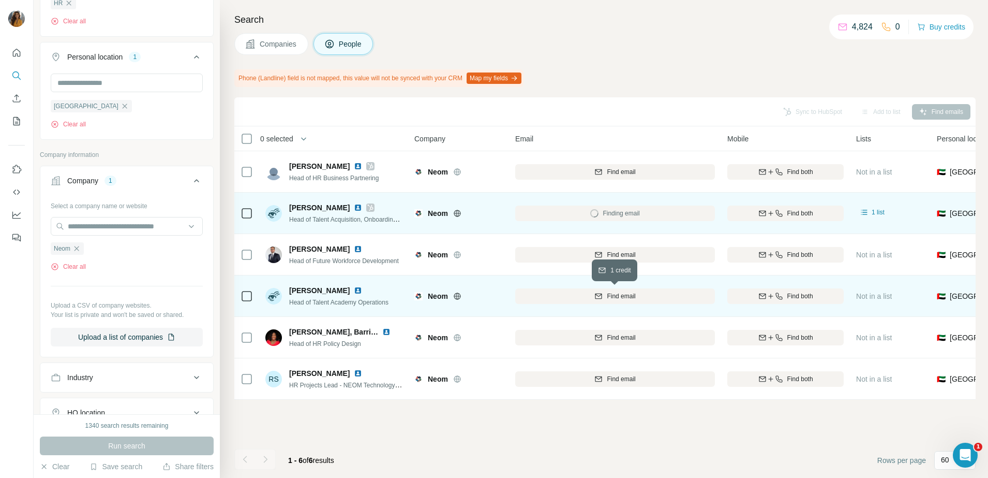
click at [601, 292] on icon "button" at bounding box center [599, 296] width 8 height 8
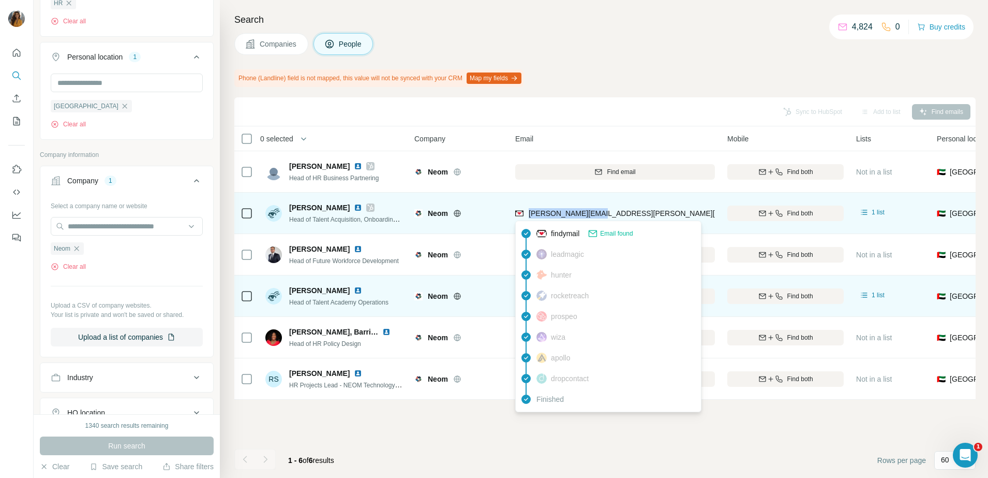
drag, startPoint x: 618, startPoint y: 216, endPoint x: 529, endPoint y: 217, distance: 89.0
click at [529, 217] on div "[PERSON_NAME][EMAIL_ADDRESS][PERSON_NAME][DOMAIN_NAME]" at bounding box center [615, 213] width 200 height 28
copy span "[PERSON_NAME][EMAIL_ADDRESS][PERSON_NAME][DOMAIN_NAME]"
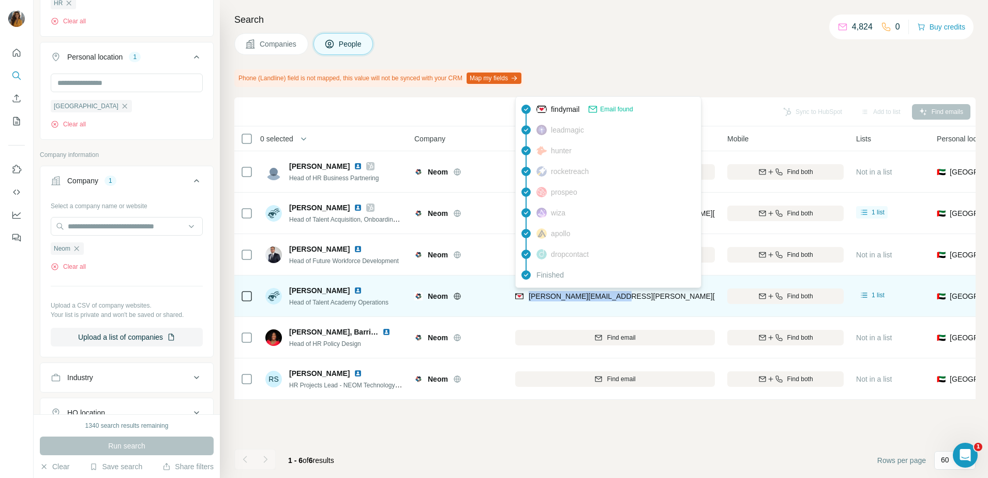
drag, startPoint x: 623, startPoint y: 298, endPoint x: 526, endPoint y: 301, distance: 97.3
click at [526, 301] on div "[PERSON_NAME][EMAIL_ADDRESS][PERSON_NAME][DOMAIN_NAME]" at bounding box center [615, 295] width 200 height 28
copy span "[PERSON_NAME][EMAIL_ADDRESS][PERSON_NAME][DOMAIN_NAME]"
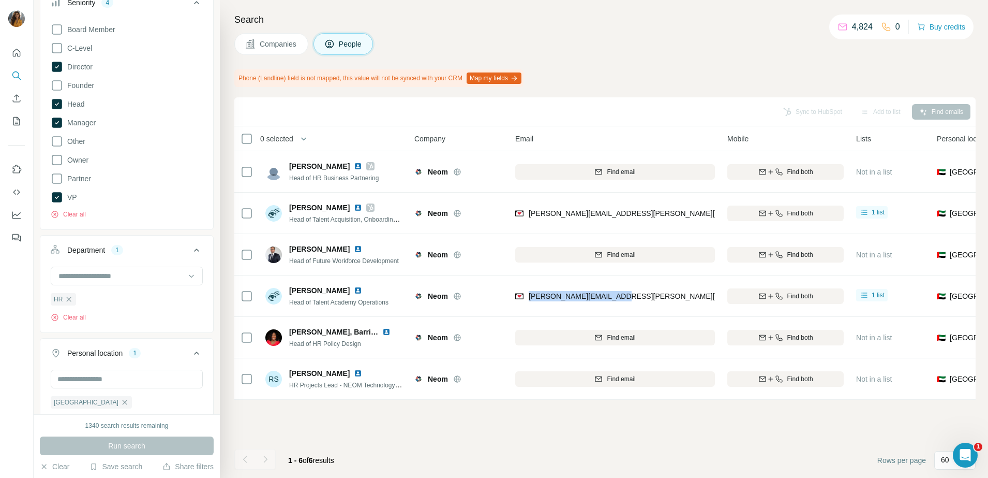
scroll to position [77, 0]
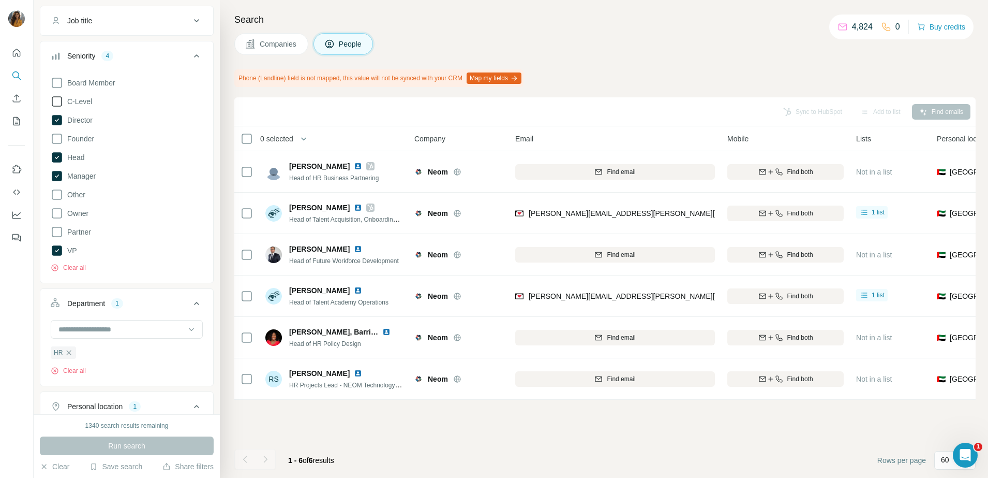
click at [57, 101] on icon at bounding box center [57, 101] width 12 height 12
click at [98, 445] on button "Run search" at bounding box center [127, 445] width 174 height 19
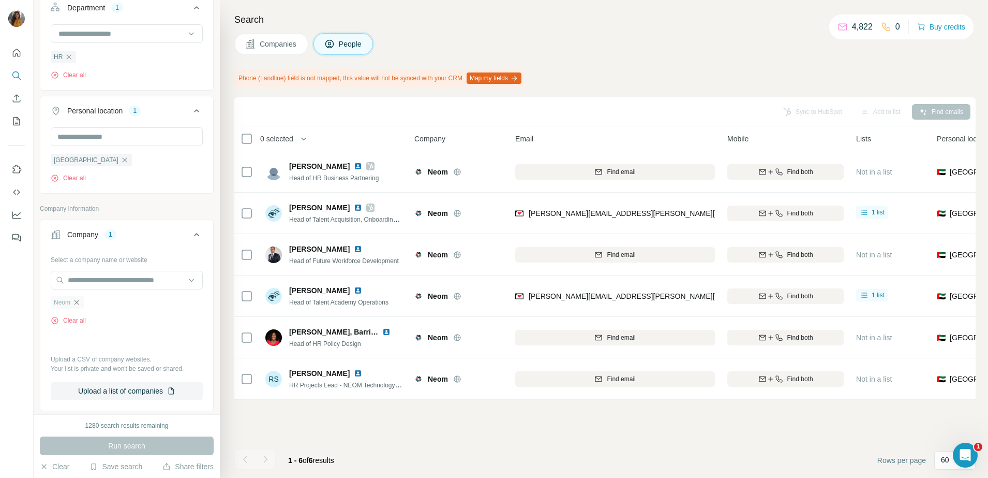
scroll to position [372, 0]
click at [81, 305] on icon "button" at bounding box center [76, 303] width 8 height 8
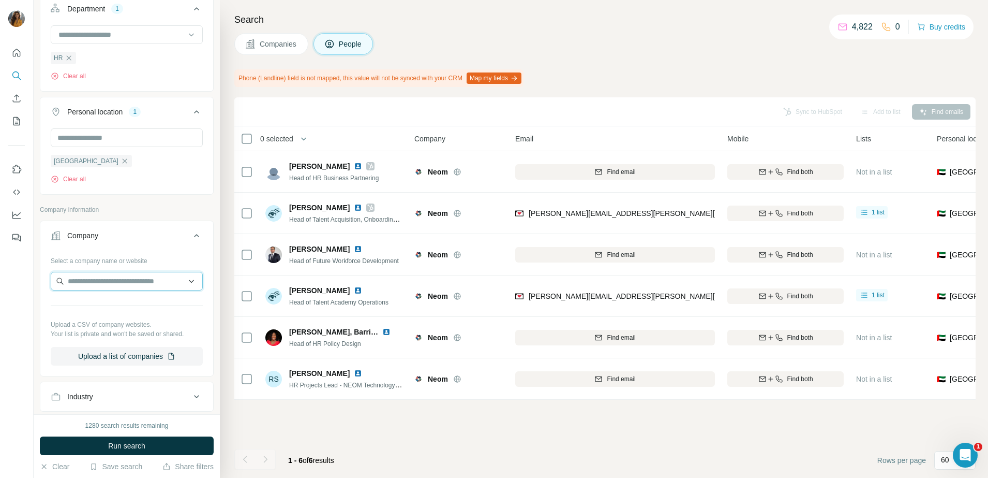
click at [90, 281] on input "text" at bounding box center [127, 281] width 152 height 19
type input "*"
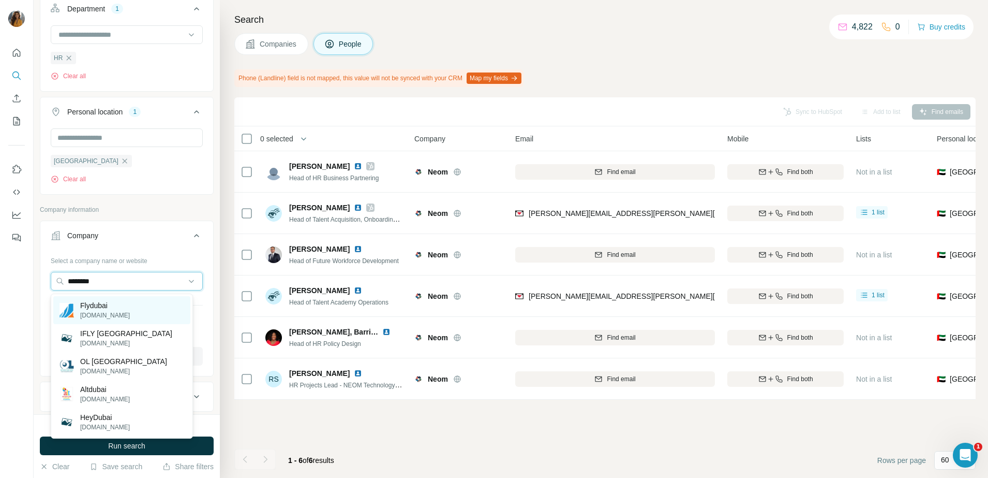
type input "********"
click at [102, 311] on p "[DOMAIN_NAME]" at bounding box center [105, 314] width 50 height 9
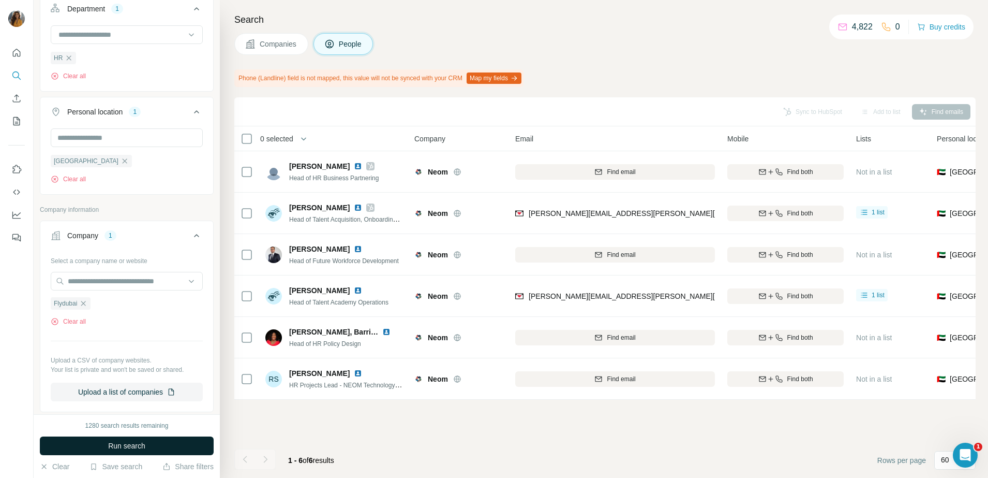
click at [125, 444] on span "Run search" at bounding box center [126, 445] width 37 height 10
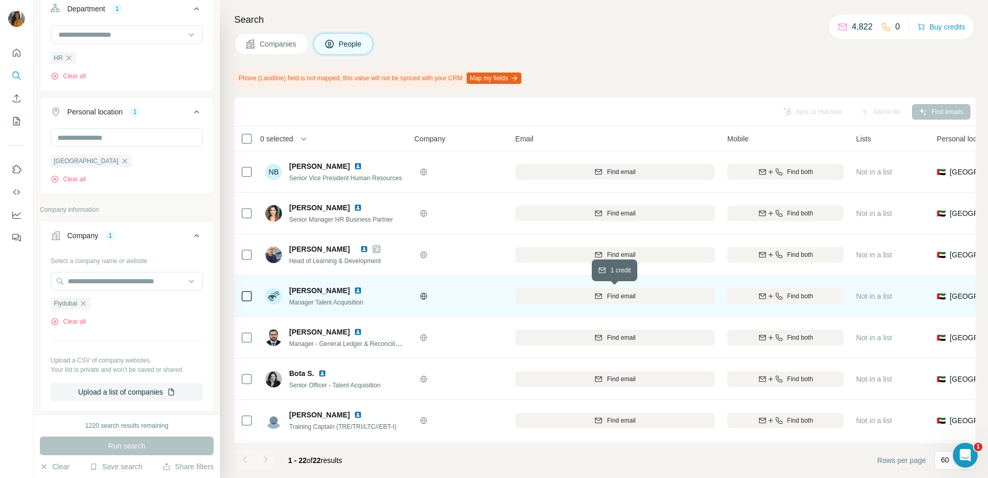
click at [607, 292] on span "Find email" at bounding box center [621, 295] width 28 height 9
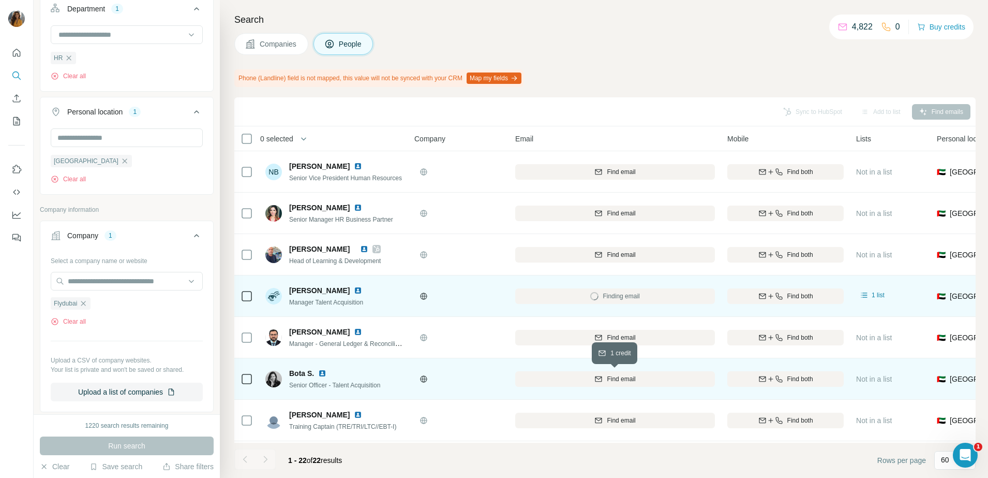
click at [614, 372] on button "Find email" at bounding box center [615, 379] width 200 height 16
click at [359, 291] on img at bounding box center [358, 290] width 8 height 8
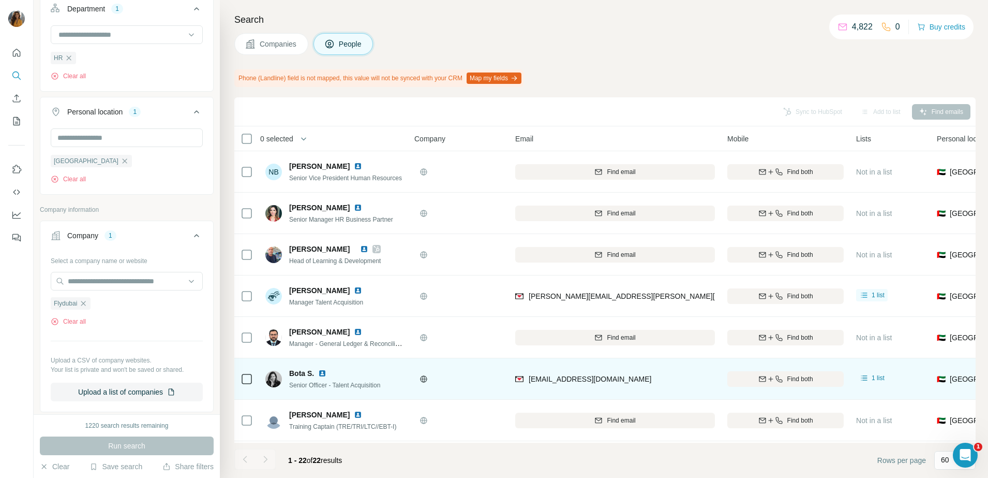
click at [649, 299] on div "[PERSON_NAME][EMAIL_ADDRESS][PERSON_NAME][DOMAIN_NAME]" at bounding box center [615, 295] width 200 height 28
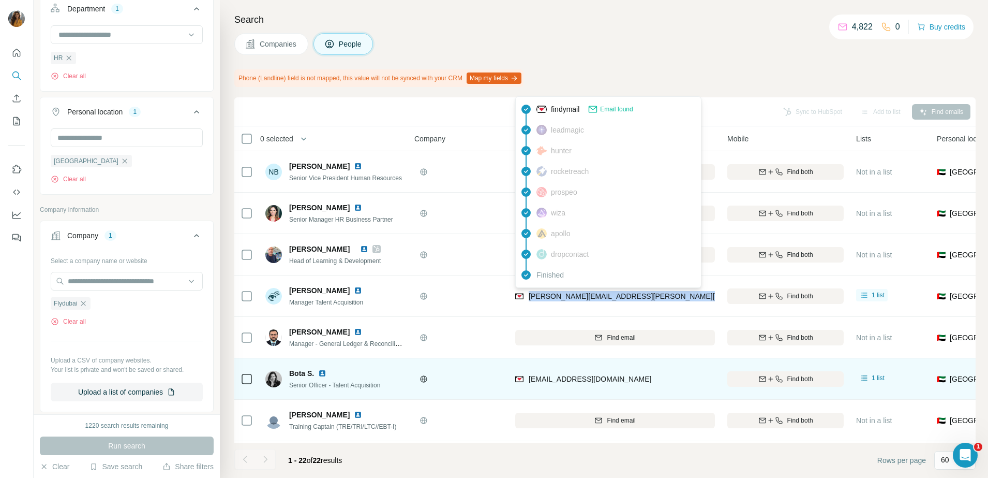
drag, startPoint x: 649, startPoint y: 299, endPoint x: 531, endPoint y: 300, distance: 118.0
click at [531, 300] on div "[PERSON_NAME][EMAIL_ADDRESS][PERSON_NAME][DOMAIN_NAME]" at bounding box center [615, 295] width 200 height 28
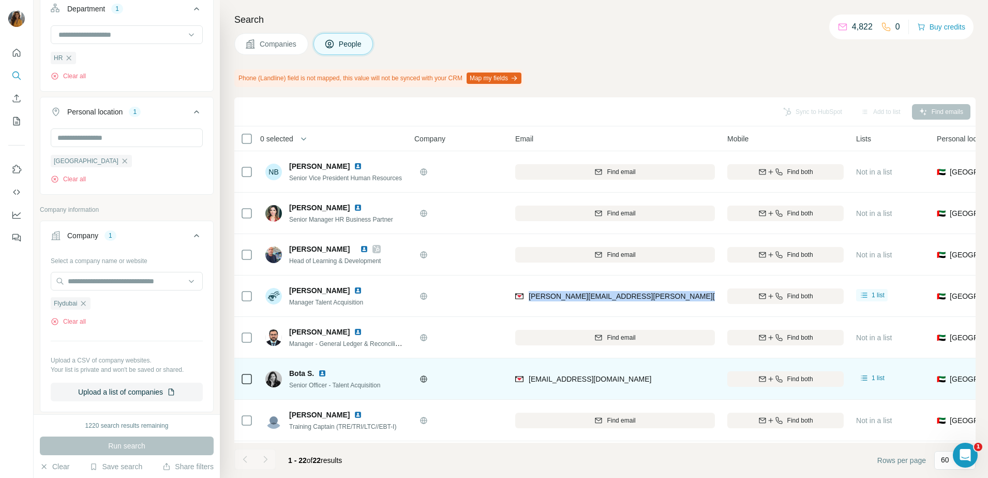
copy tr "[PERSON_NAME][EMAIL_ADDRESS][PERSON_NAME][DOMAIN_NAME]"
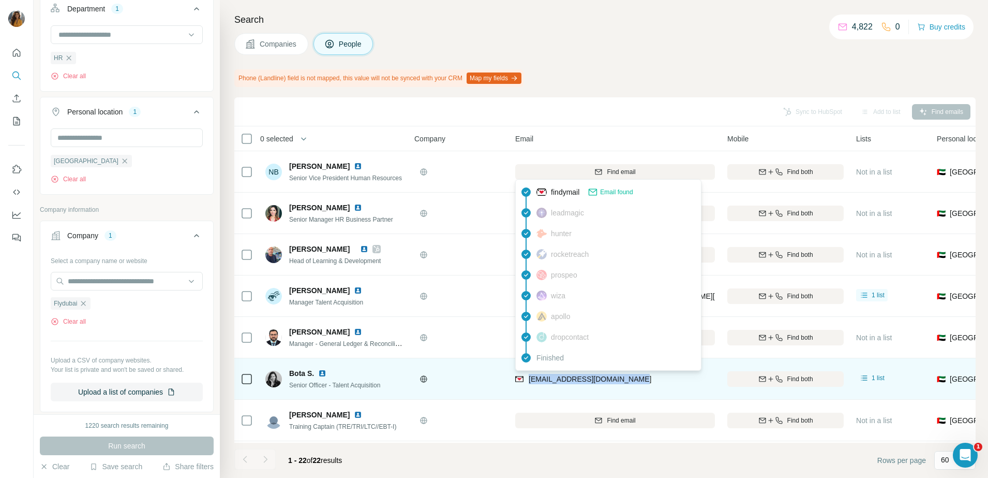
drag, startPoint x: 644, startPoint y: 382, endPoint x: 527, endPoint y: 377, distance: 116.5
click at [527, 377] on div "[EMAIL_ADDRESS][DOMAIN_NAME]" at bounding box center [615, 378] width 200 height 28
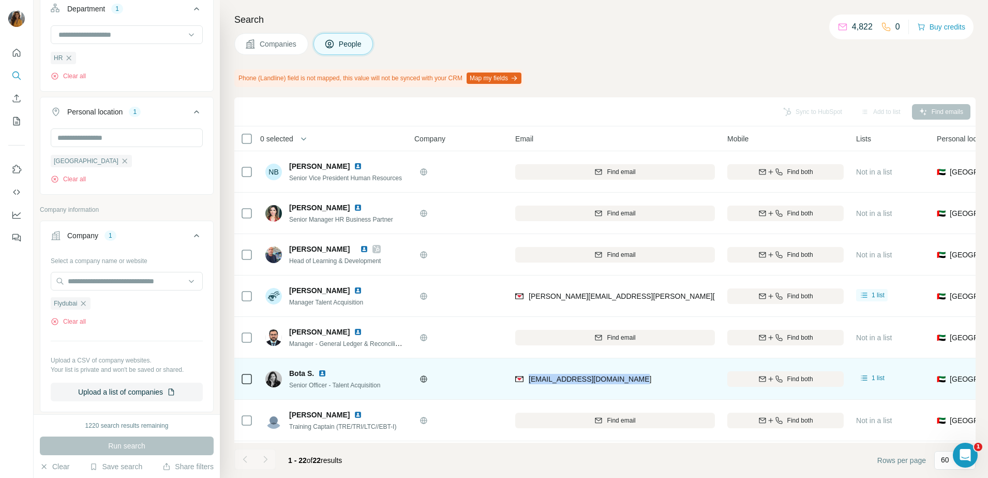
copy span "[EMAIL_ADDRESS][DOMAIN_NAME]"
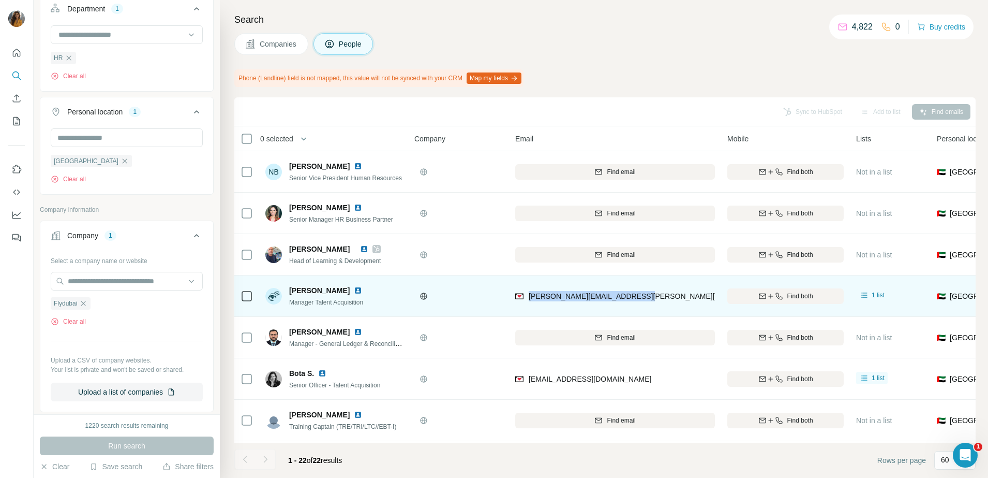
drag, startPoint x: 645, startPoint y: 298, endPoint x: 528, endPoint y: 303, distance: 117.1
click at [528, 303] on div "[PERSON_NAME][EMAIL_ADDRESS][PERSON_NAME][DOMAIN_NAME]" at bounding box center [615, 295] width 200 height 28
copy span "[PERSON_NAME][EMAIL_ADDRESS][PERSON_NAME][DOMAIN_NAME]"
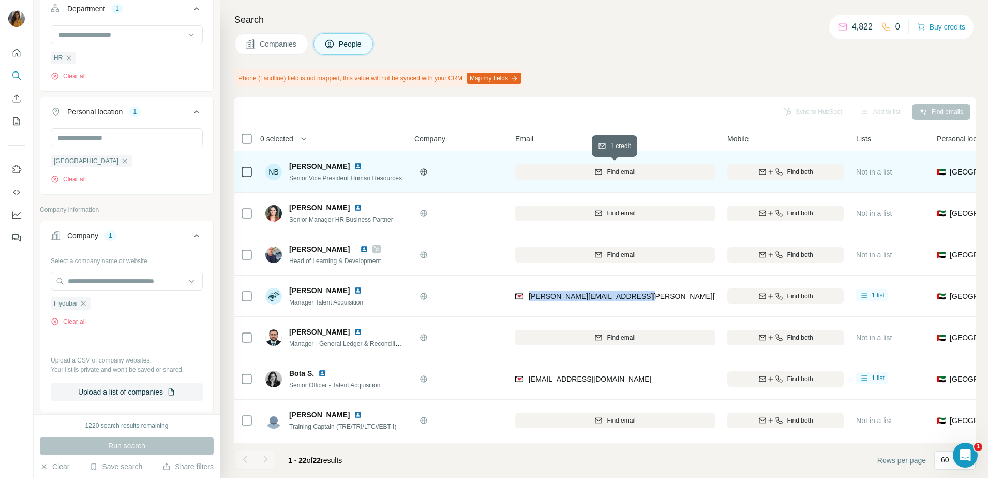
click at [600, 173] on icon "button" at bounding box center [599, 172] width 8 height 8
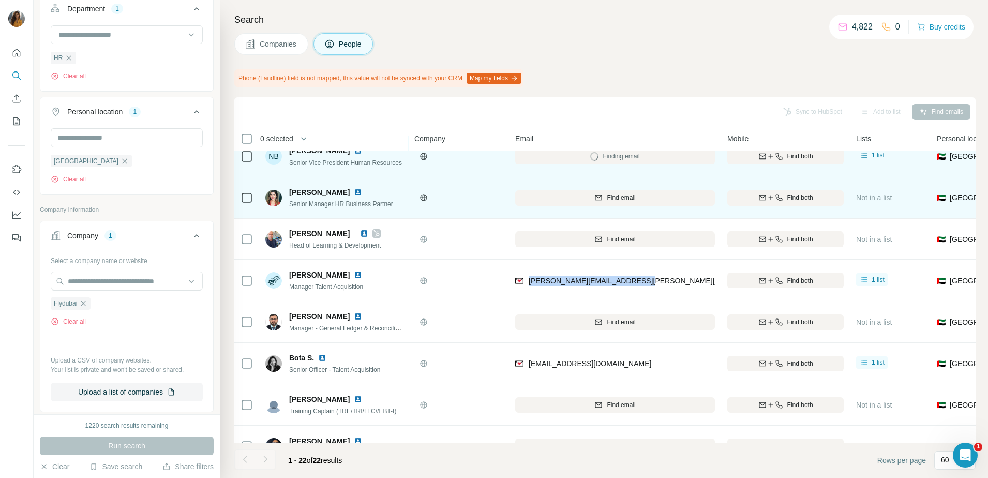
scroll to position [72, 0]
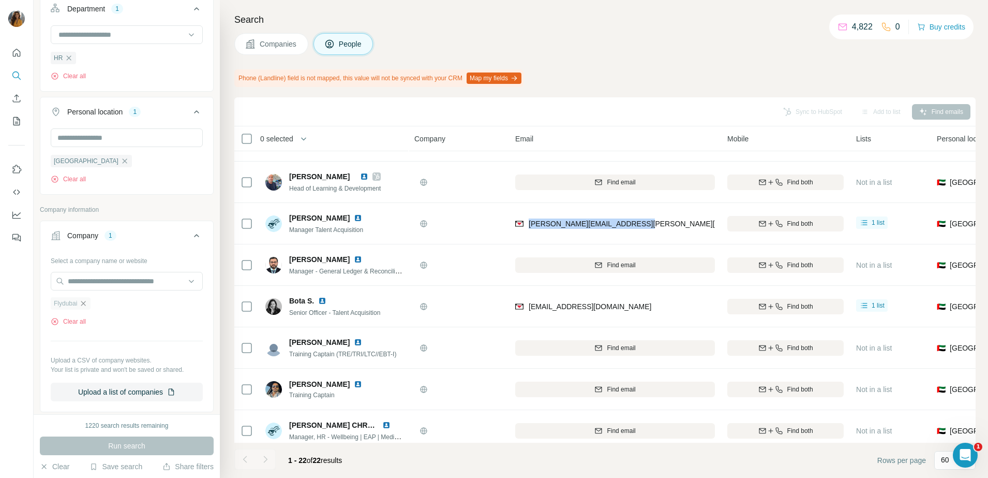
click at [84, 307] on icon "button" at bounding box center [83, 303] width 8 height 8
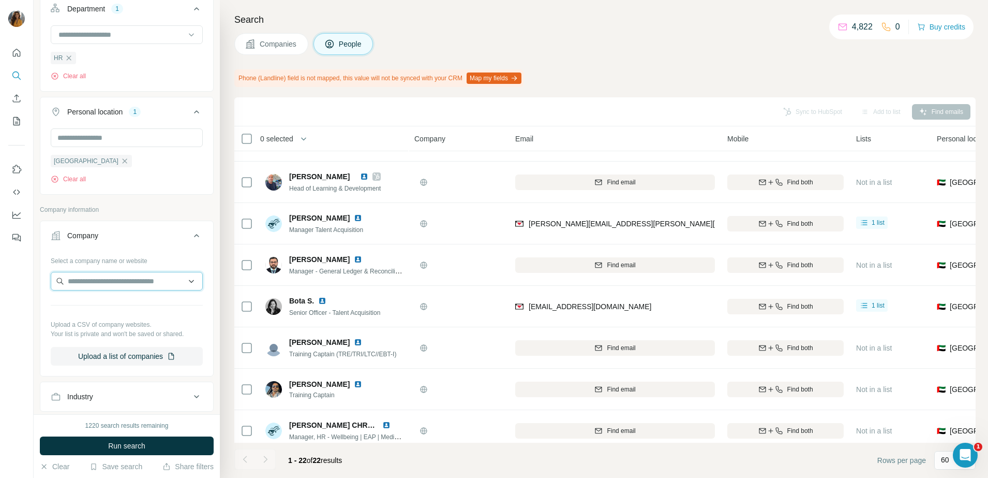
click at [90, 290] on input "text" at bounding box center [127, 281] width 152 height 19
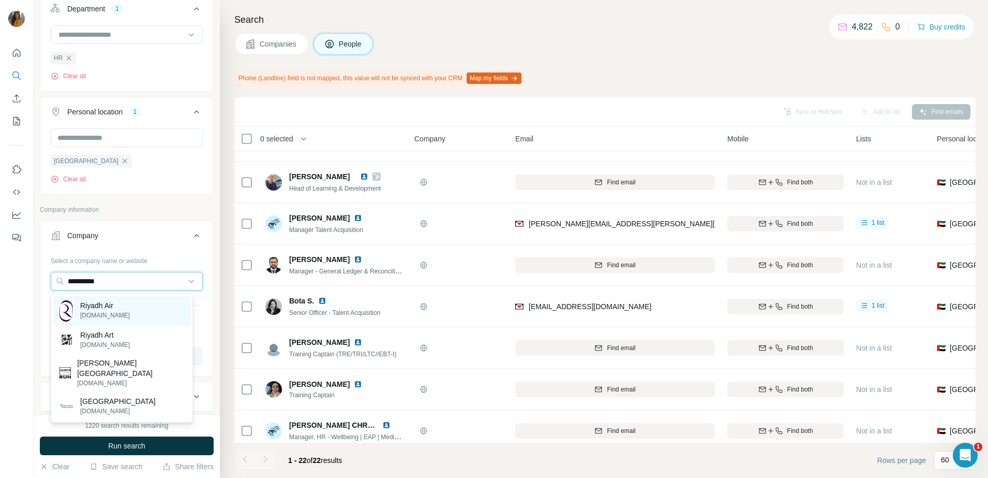
type input "**********"
click at [100, 306] on p "Riyadh Air" at bounding box center [105, 305] width 50 height 10
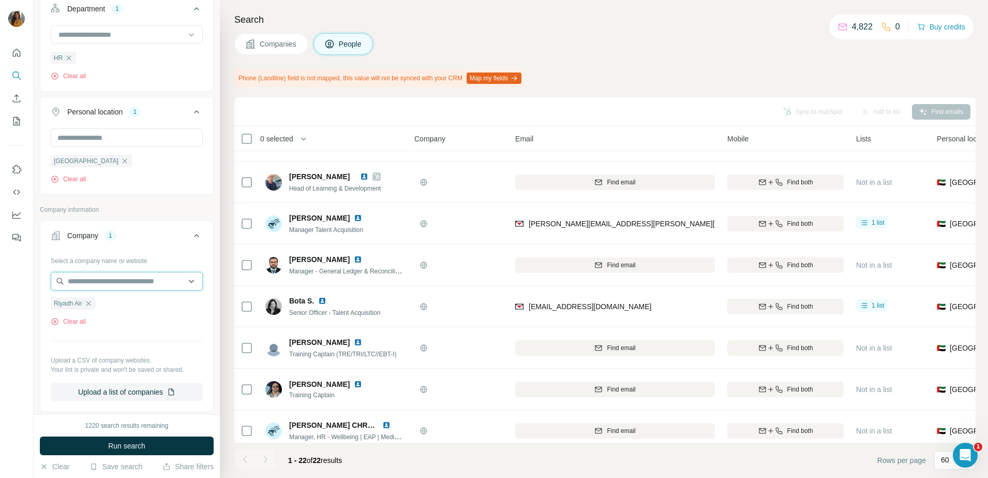
click at [109, 283] on input "text" at bounding box center [127, 281] width 152 height 19
type input "*"
click at [109, 283] on input "text" at bounding box center [127, 281] width 152 height 19
type input "*"
click at [131, 448] on span "Run search" at bounding box center [126, 445] width 37 height 10
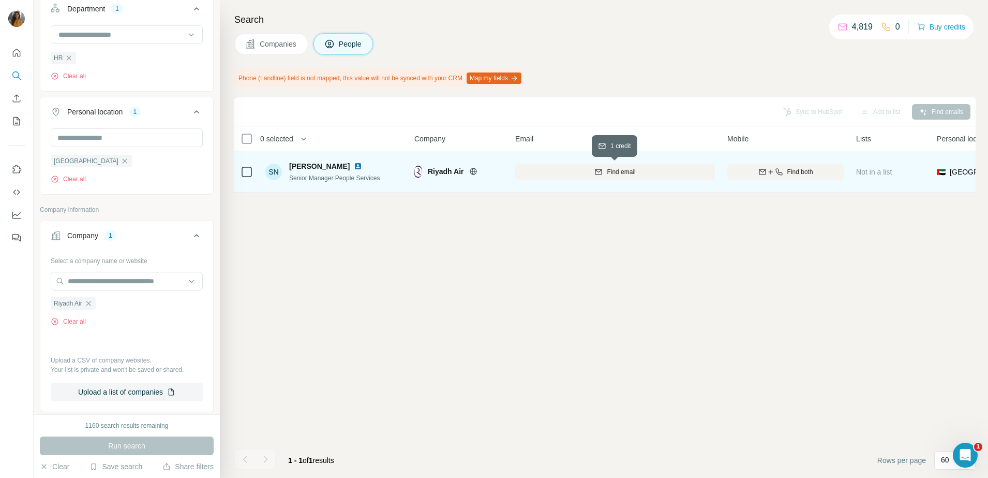
click at [583, 174] on div "Find email" at bounding box center [615, 171] width 200 height 9
click at [362, 165] on img at bounding box center [358, 166] width 8 height 8
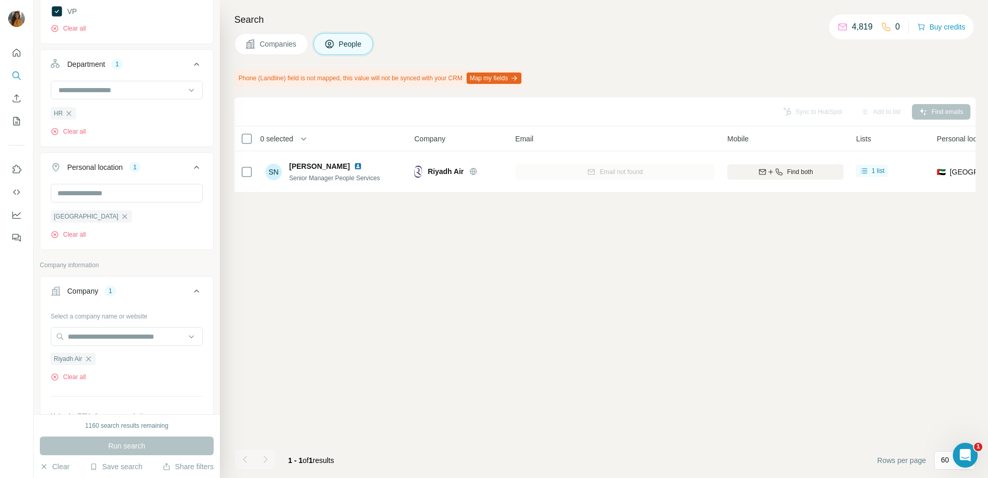
scroll to position [525, 0]
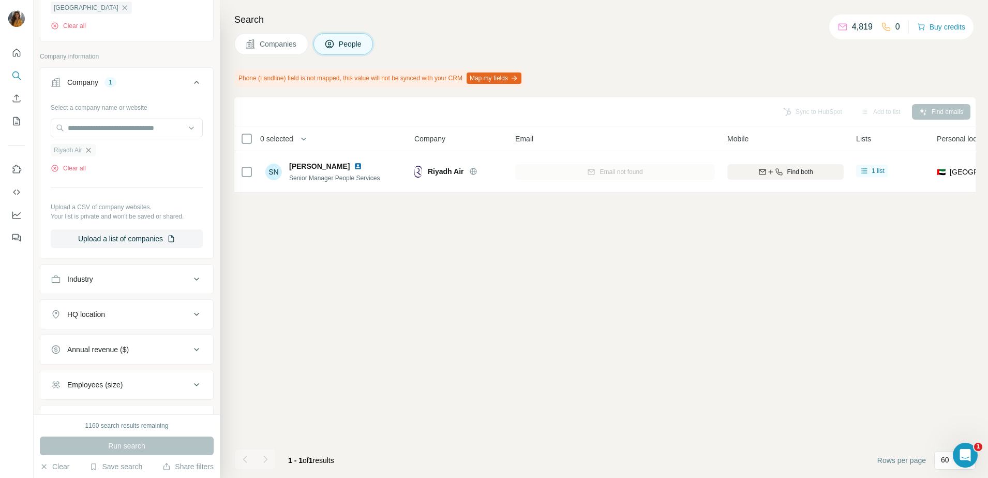
click at [92, 154] on icon "button" at bounding box center [88, 150] width 8 height 8
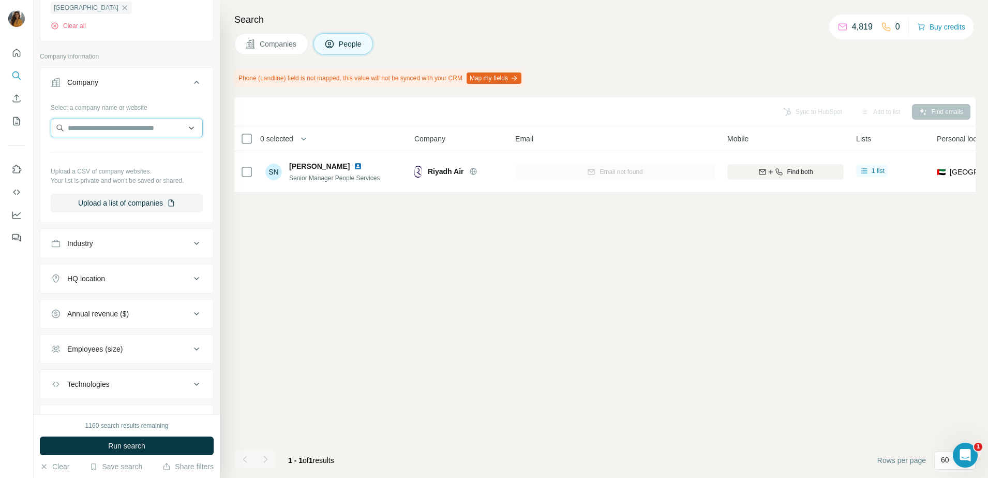
click at [85, 133] on input "text" at bounding box center [127, 127] width 152 height 19
